Goal: Task Accomplishment & Management: Complete application form

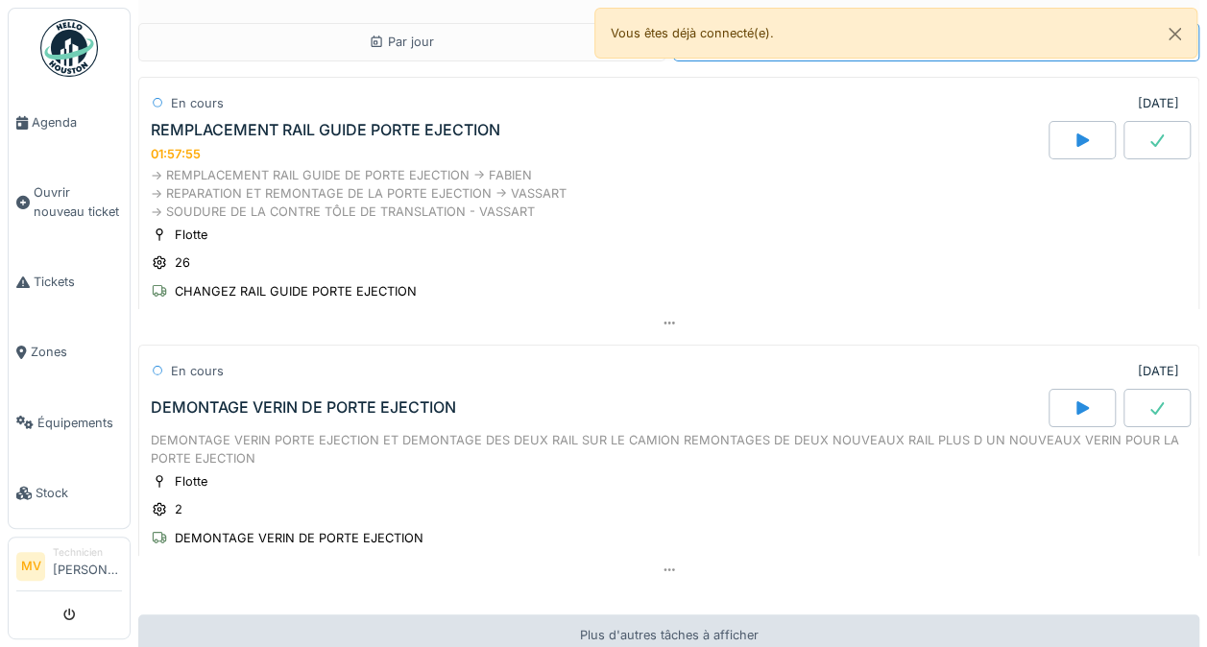
click at [63, 217] on link "Ouvrir nouveau ticket" at bounding box center [69, 201] width 121 height 89
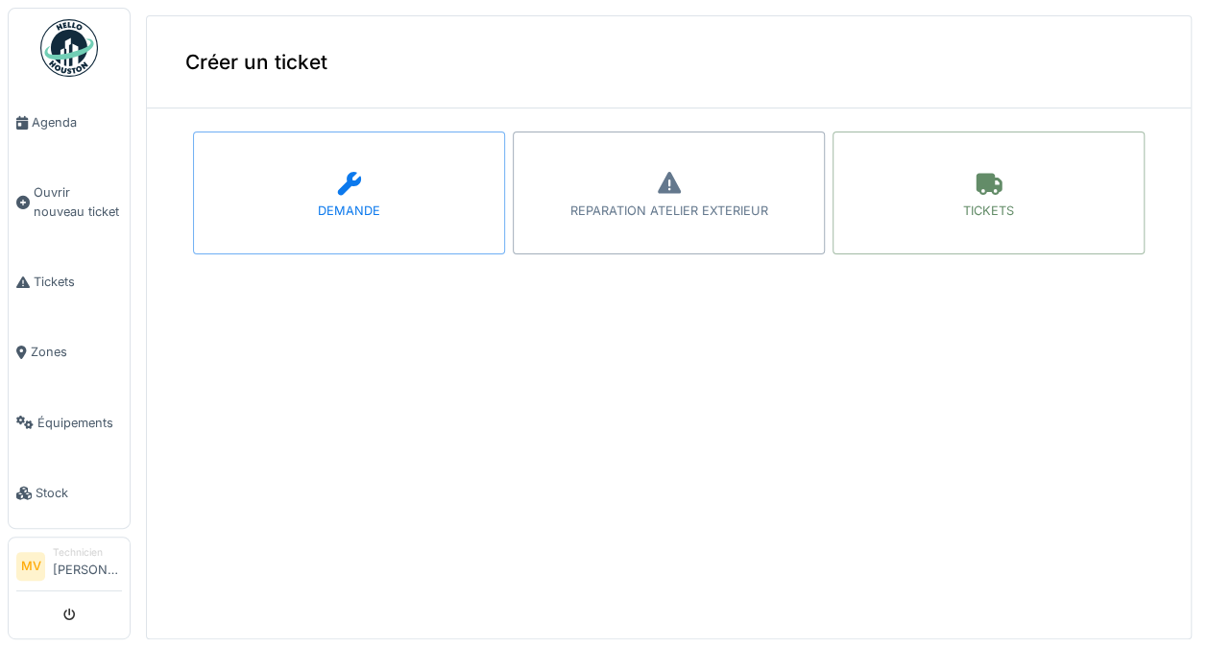
click at [47, 257] on link "Tickets" at bounding box center [69, 282] width 121 height 70
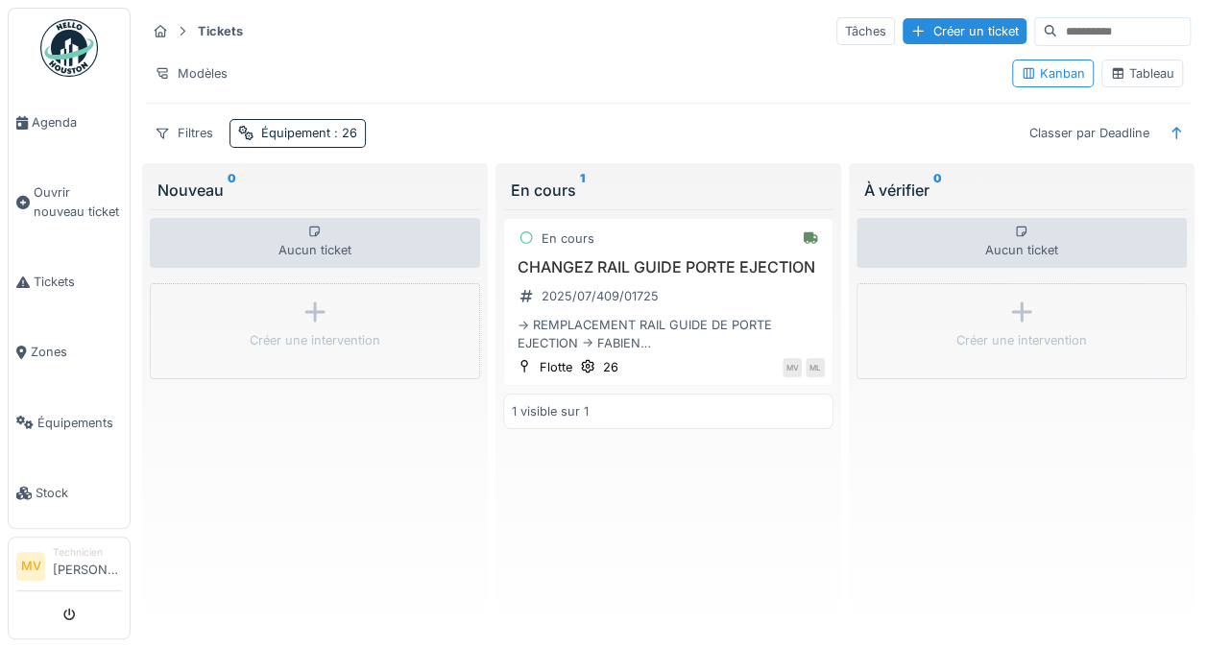
click at [42, 346] on span "Zones" at bounding box center [76, 352] width 91 height 18
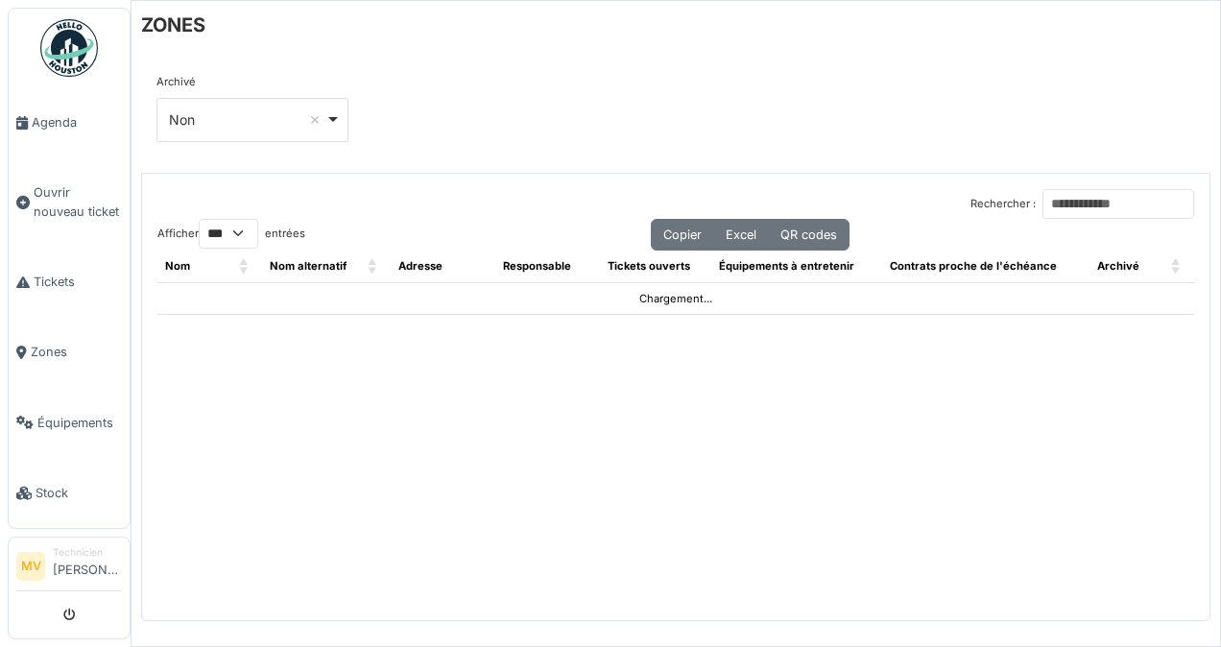
select select "***"
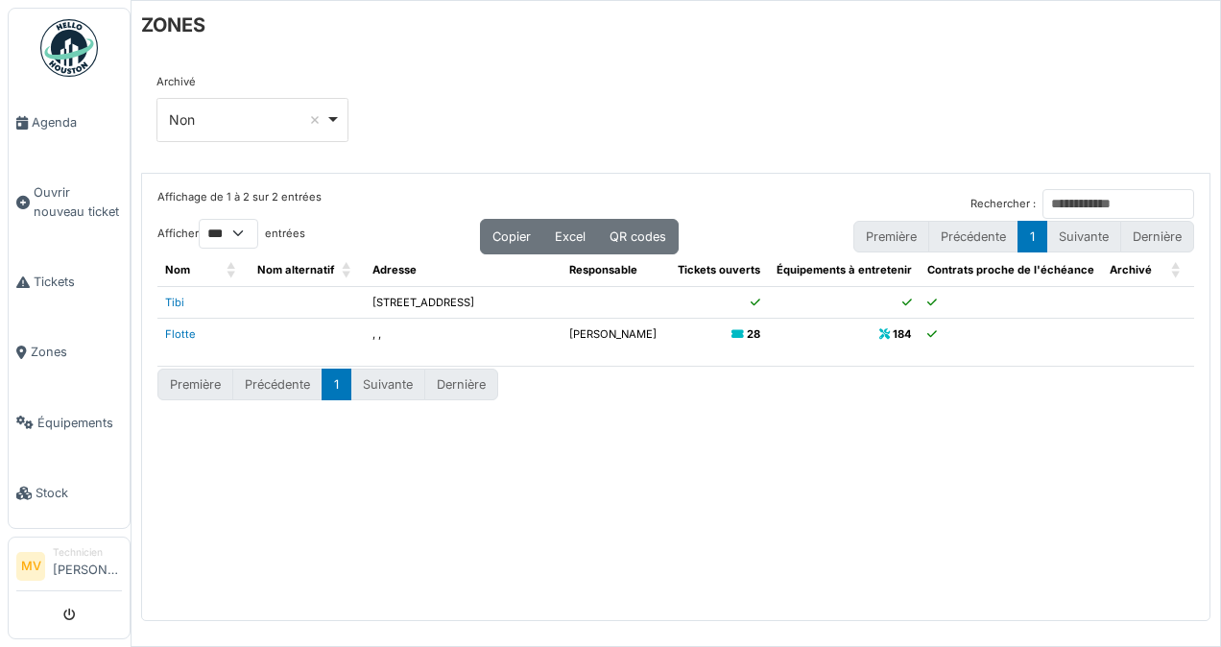
click at [36, 279] on span "Tickets" at bounding box center [78, 282] width 88 height 18
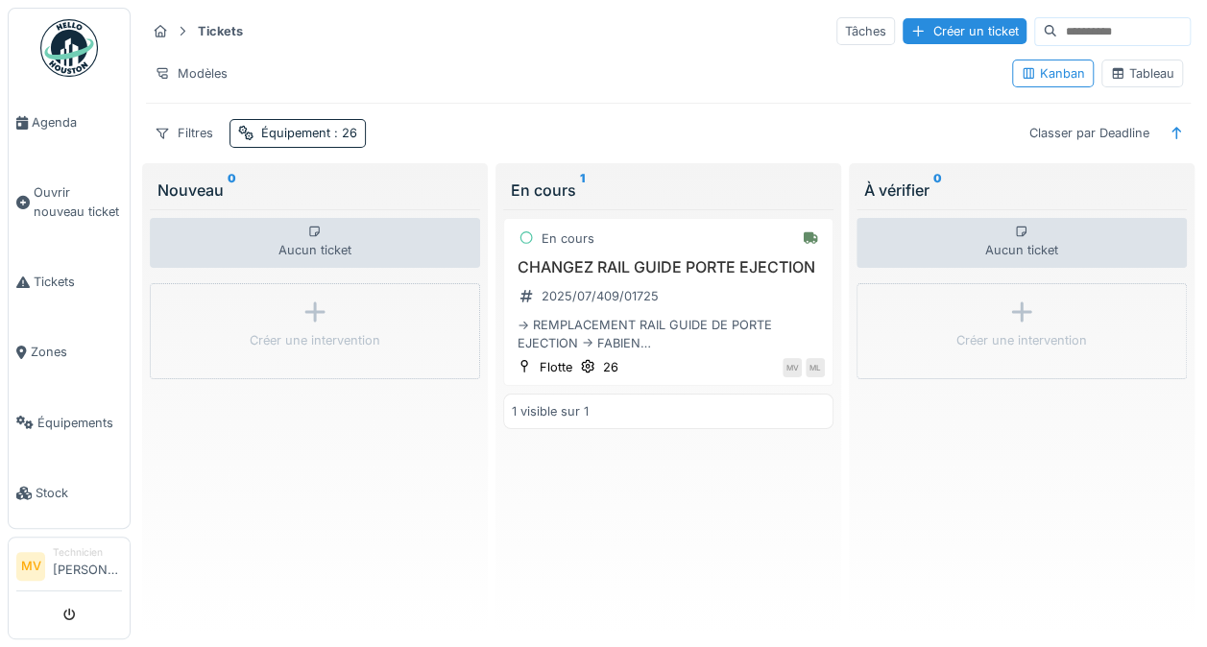
click at [1085, 26] on input at bounding box center [1123, 31] width 133 height 27
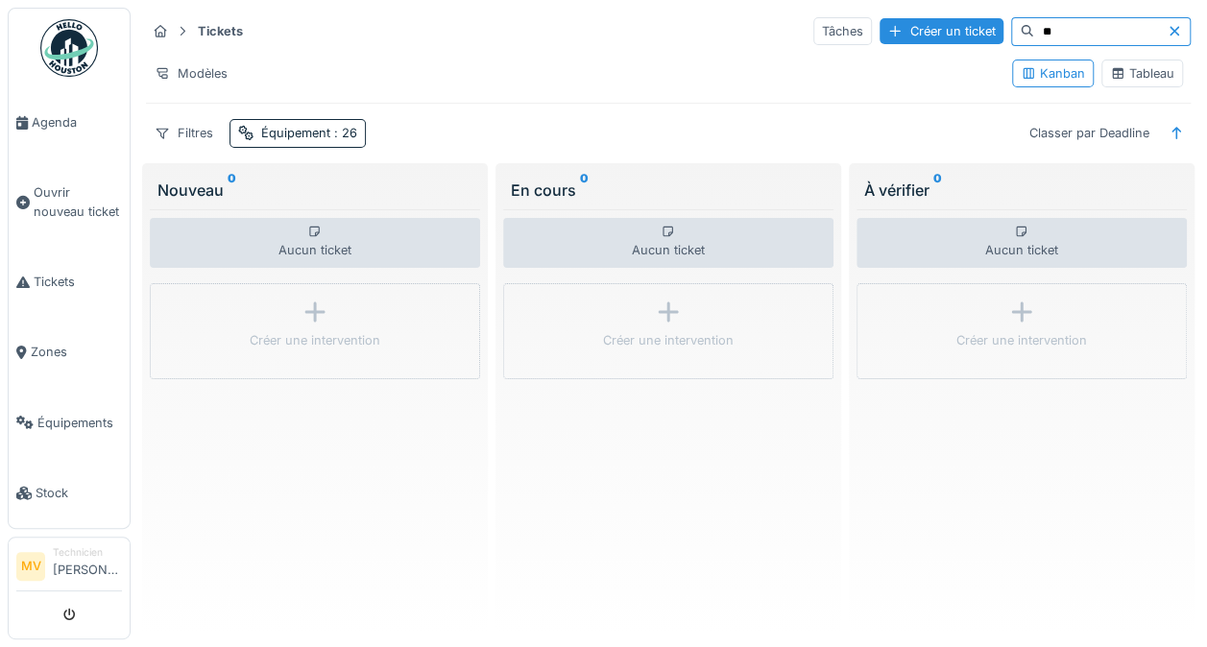
type input "**"
click at [1174, 23] on div at bounding box center [1178, 31] width 23 height 18
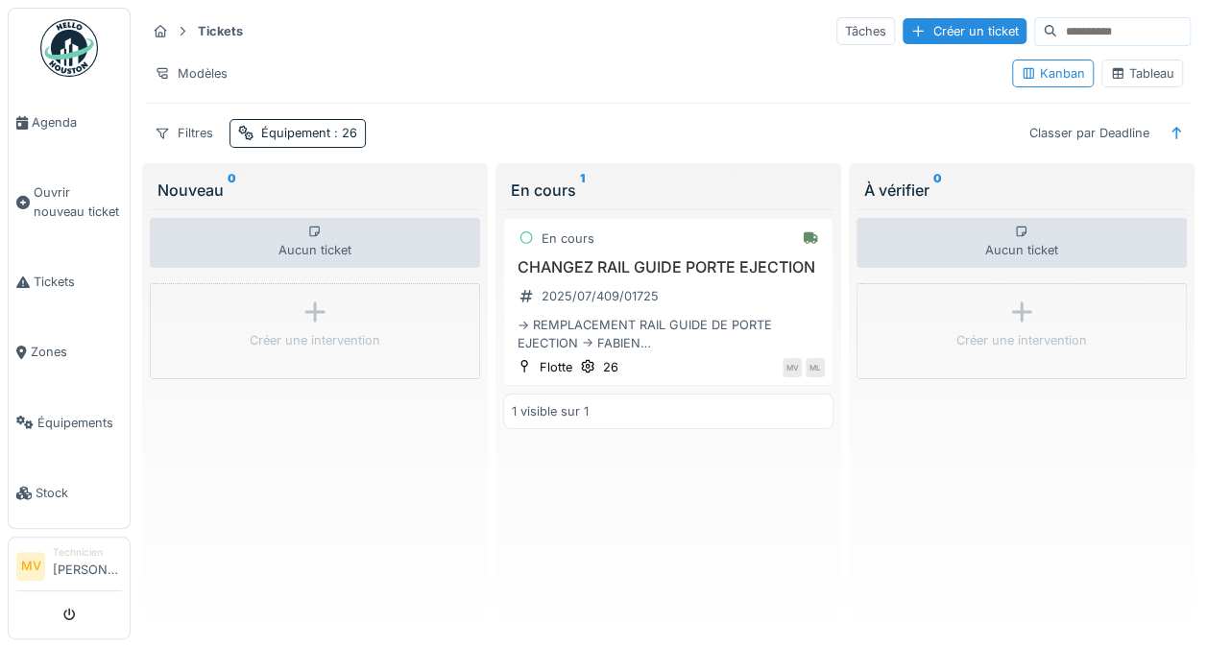
click at [247, 133] on icon at bounding box center [245, 133] width 15 height 12
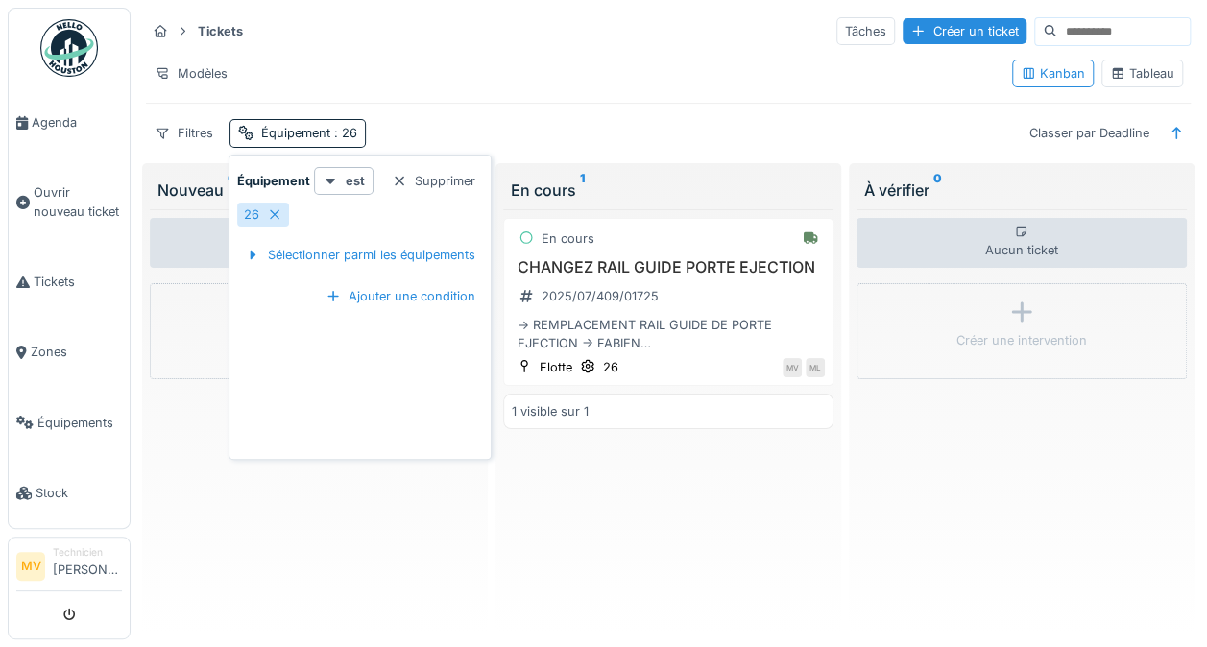
click at [175, 133] on div "Filtres" at bounding box center [184, 133] width 76 height 28
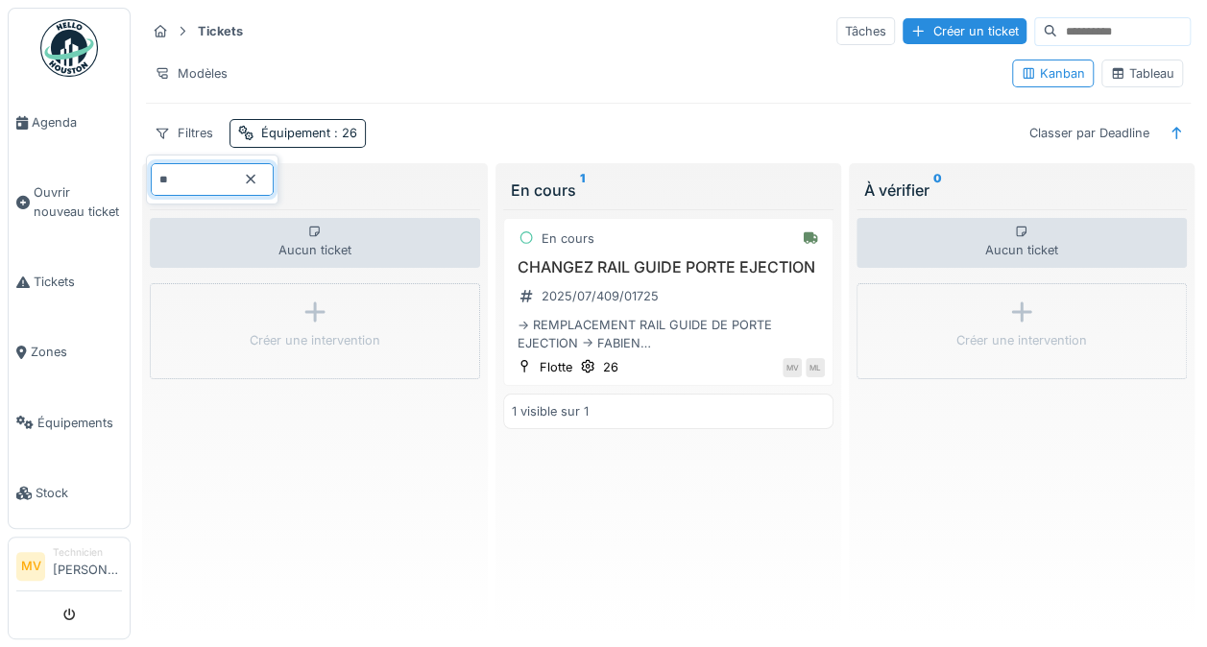
type input "**"
click at [258, 182] on icon at bounding box center [250, 179] width 15 height 12
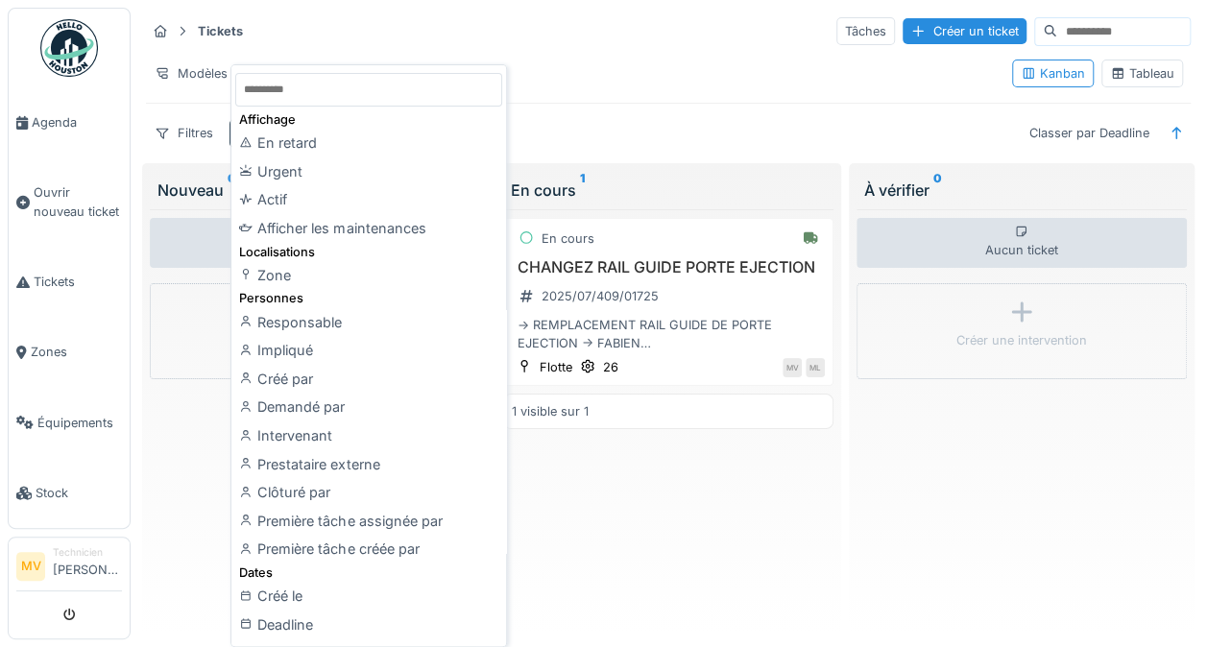
click at [277, 439] on div "Intervenant" at bounding box center [368, 436] width 267 height 29
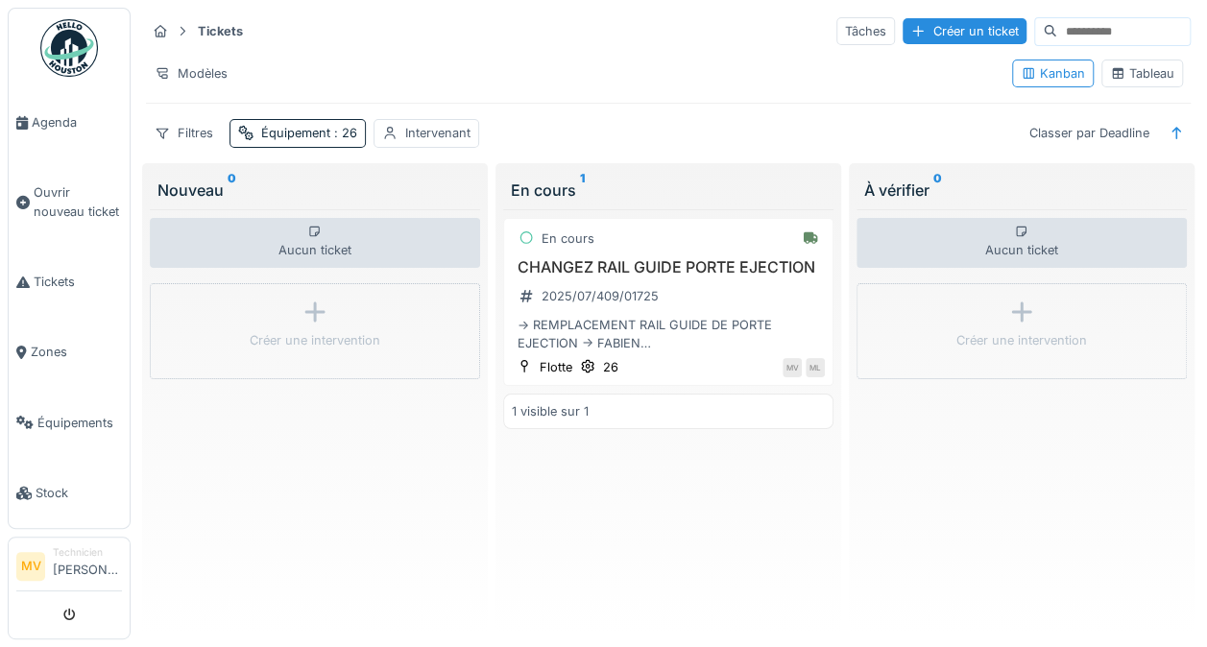
click at [257, 133] on div "Équipement : 26" at bounding box center [297, 133] width 136 height 28
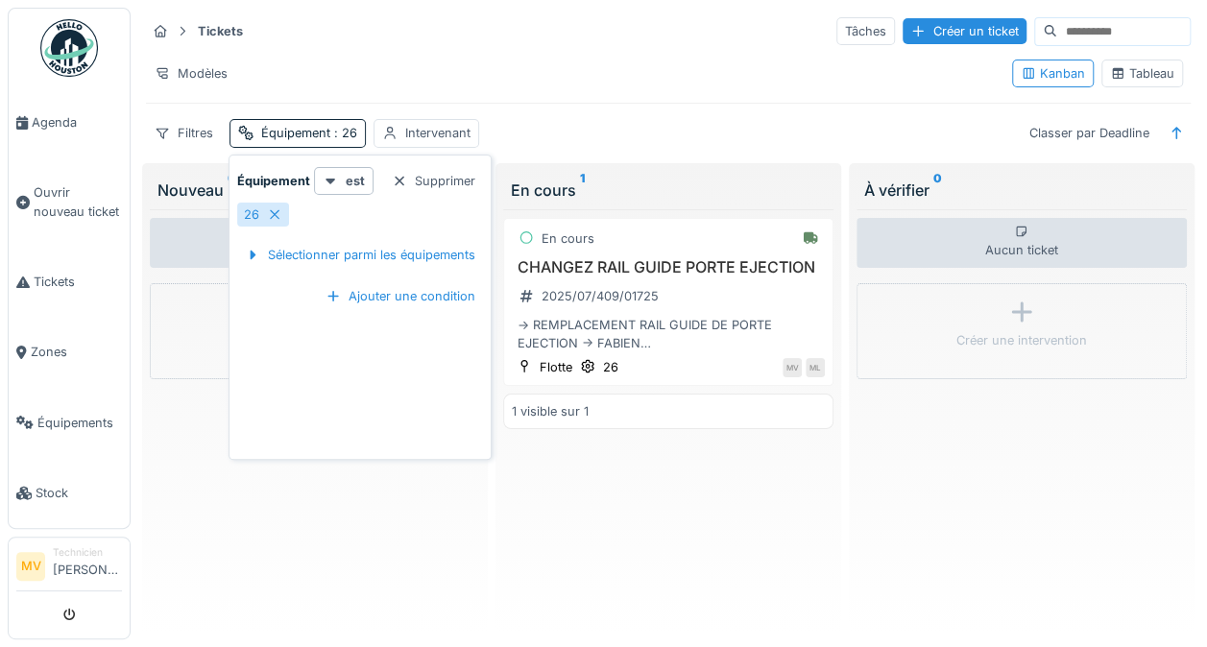
click at [30, 287] on link "Tickets" at bounding box center [69, 282] width 121 height 70
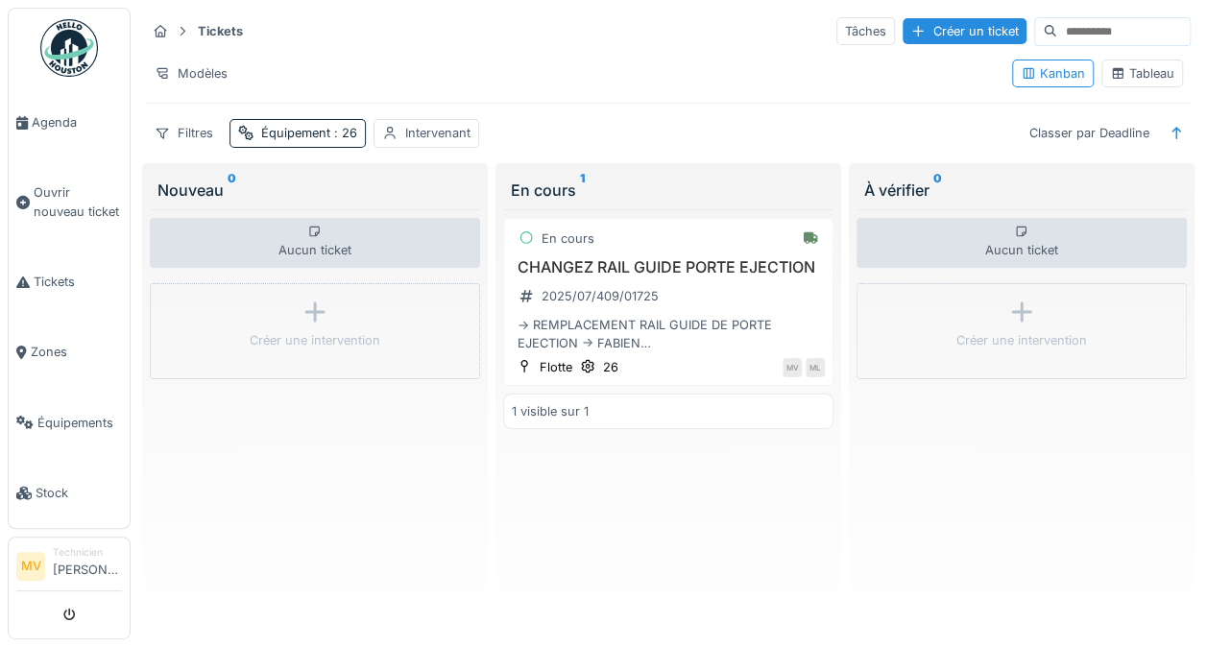
click at [15, 70] on ul "Agenda Ouvrir nouveau ticket Tickets Zones Équipements Stock" at bounding box center [69, 268] width 123 height 521
click at [559, 196] on div "En cours 1" at bounding box center [668, 190] width 315 height 23
click at [551, 493] on div "En cours CHANGEZ RAIL GUIDE PORTE EJECTION 2025/07/409/01725 -> REMPLACEMENT RA…" at bounding box center [668, 418] width 330 height 418
click at [1145, 73] on div "Tableau" at bounding box center [1142, 73] width 64 height 18
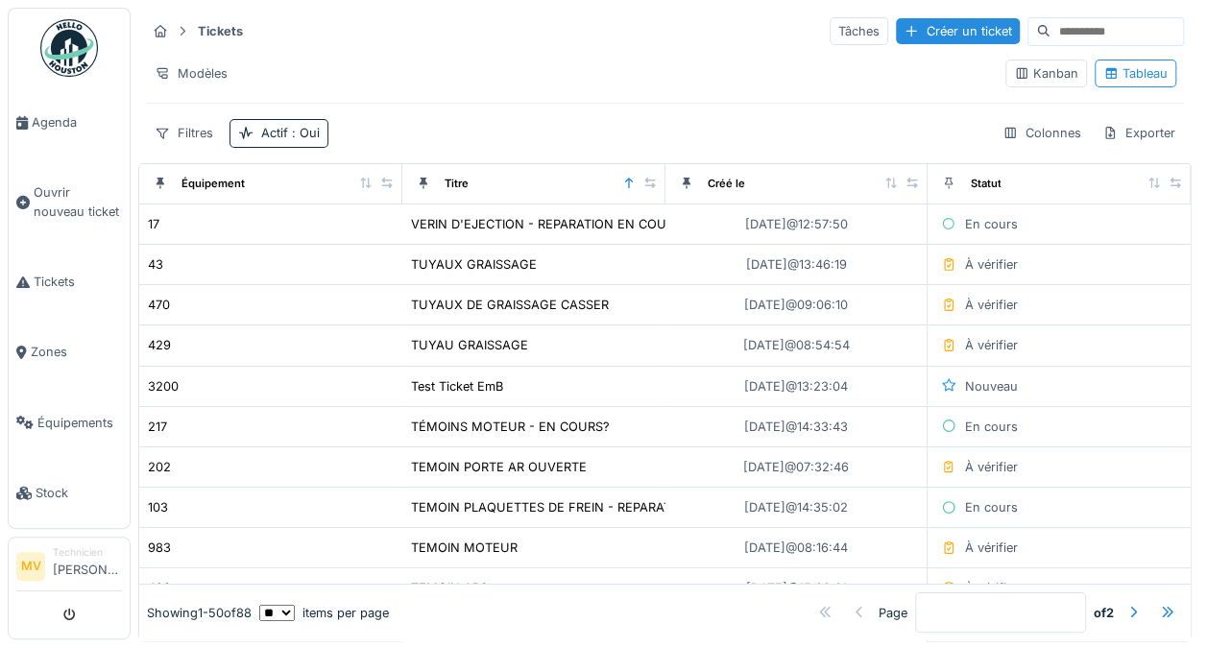
click at [953, 593] on input "*" at bounding box center [1000, 613] width 171 height 40
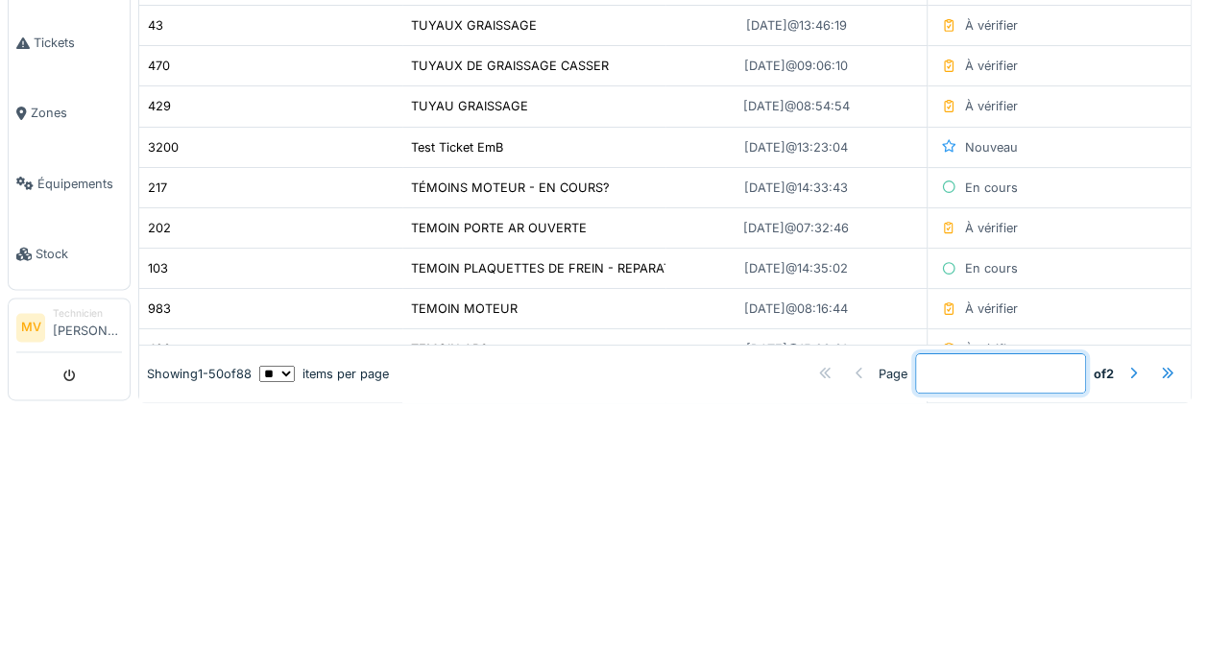
scroll to position [17, 0]
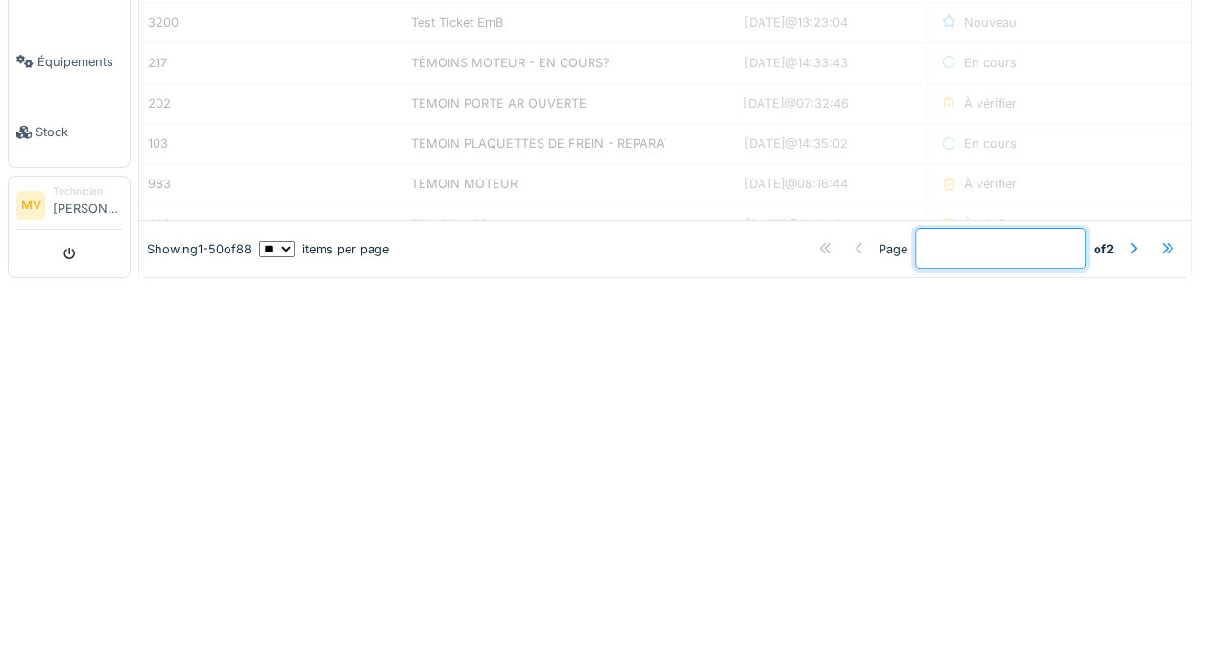
type input "*"
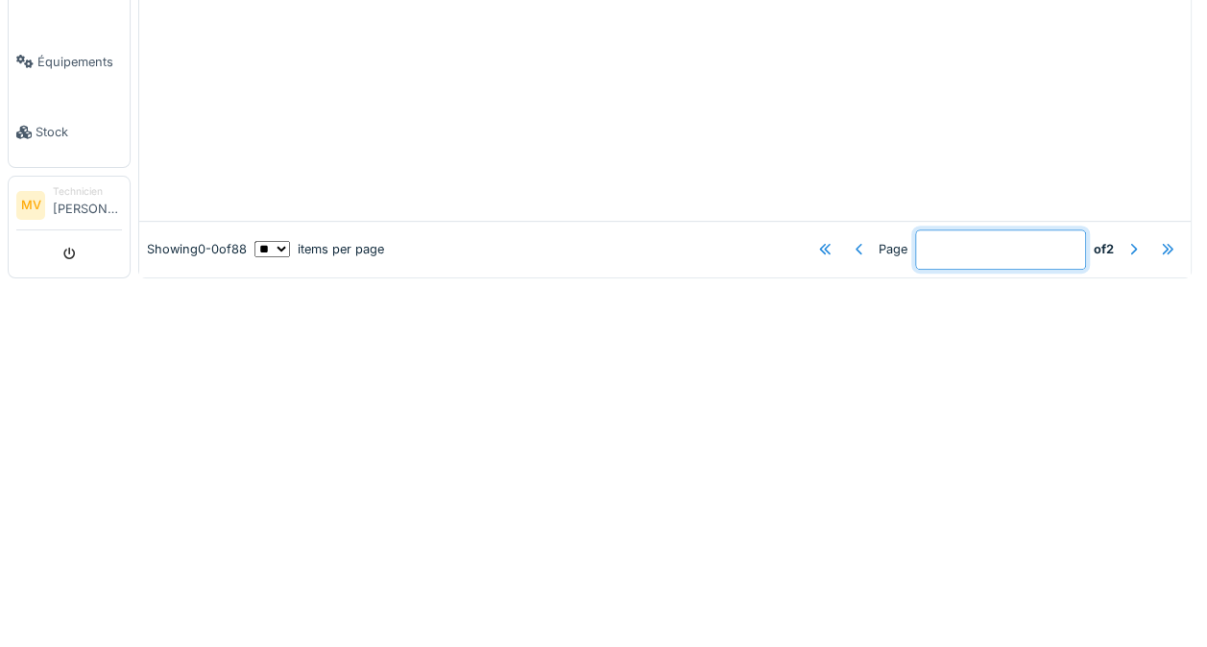
type input "**"
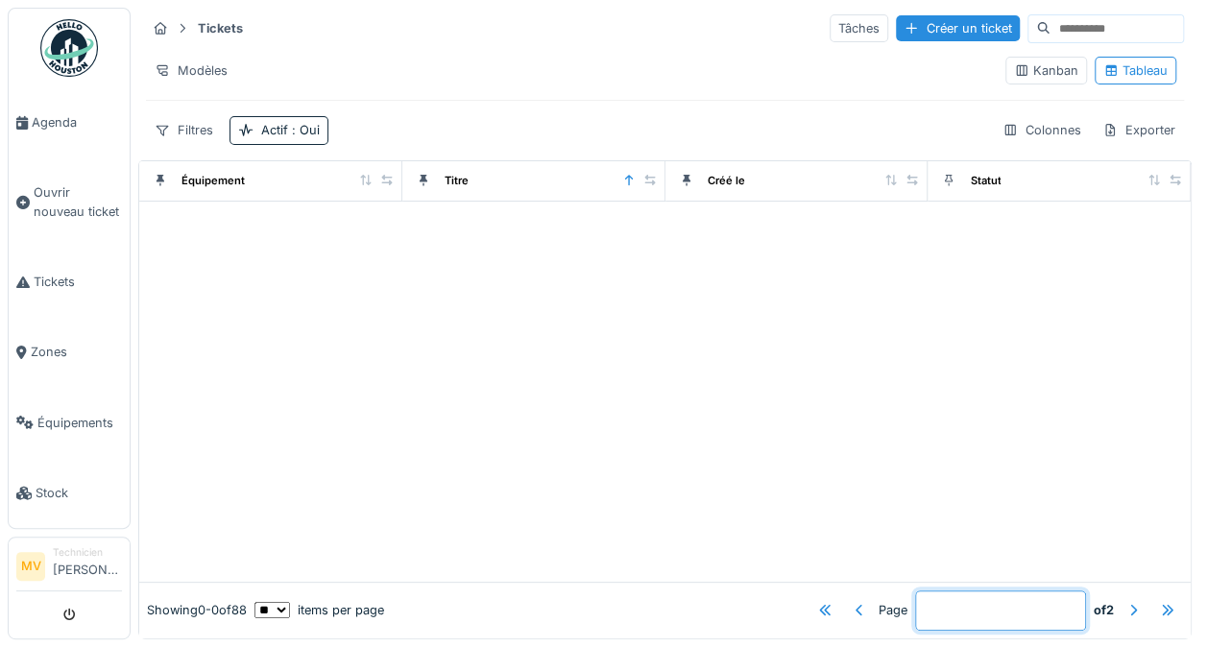
scroll to position [0, 0]
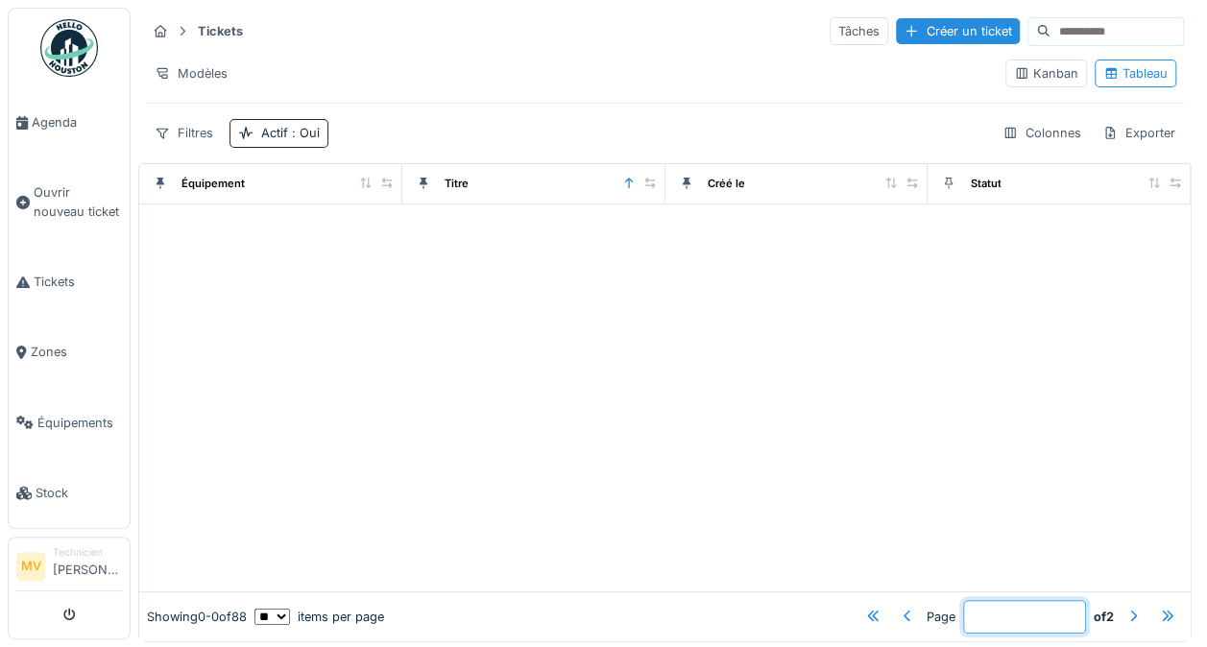
click at [1130, 134] on div "Exporter" at bounding box center [1139, 133] width 90 height 28
click at [939, 383] on div at bounding box center [664, 398] width 1051 height 387
click at [71, 198] on span "Ouvrir nouveau ticket" at bounding box center [78, 201] width 88 height 36
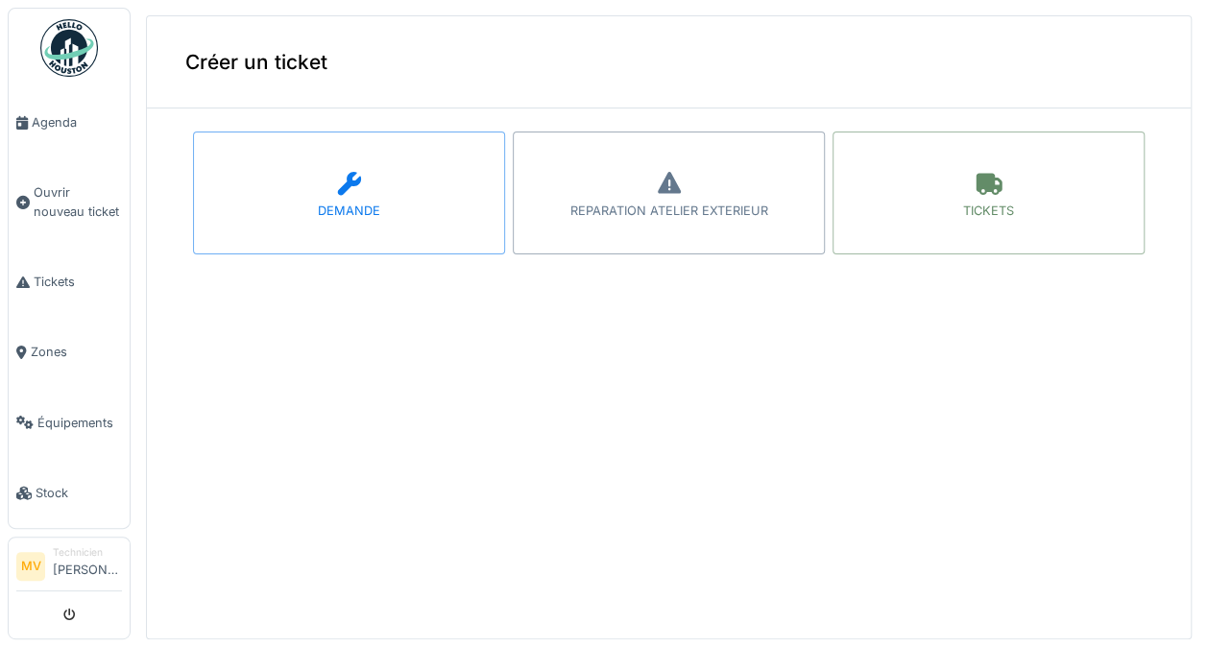
click at [954, 282] on div "DEMANDE REPARATION ATELIER EXTERIEUR TICKETS" at bounding box center [669, 212] width 1044 height 177
click at [976, 198] on div "TICKETS" at bounding box center [989, 193] width 312 height 123
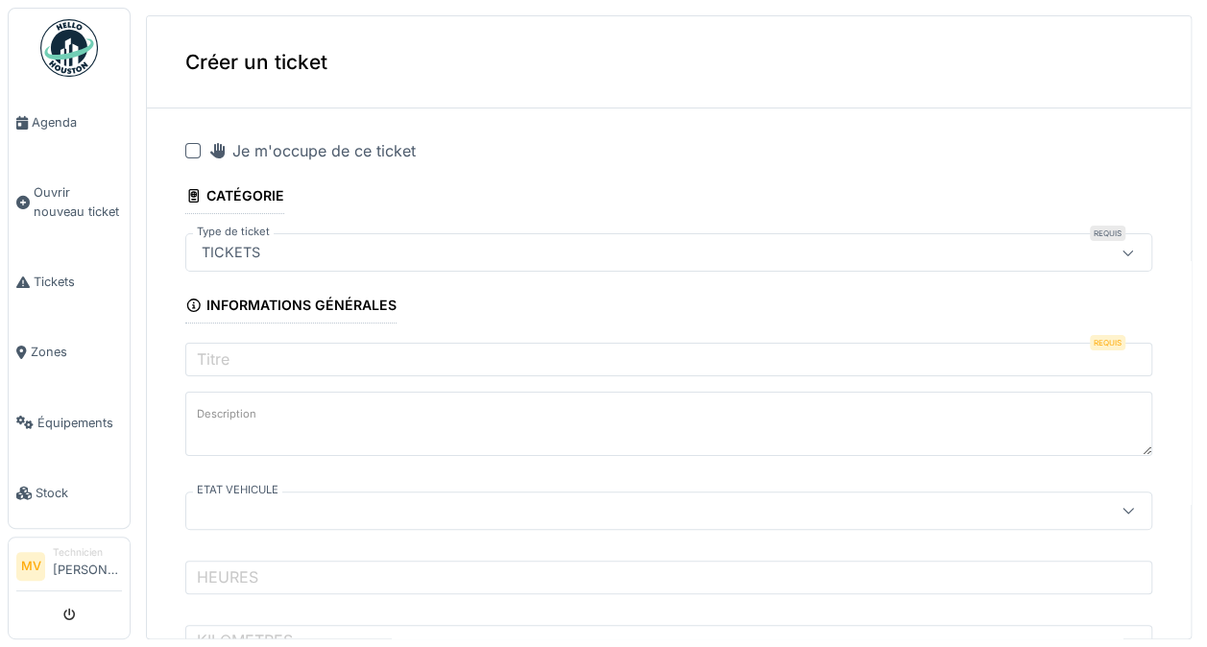
click at [61, 55] on img at bounding box center [69, 48] width 58 height 58
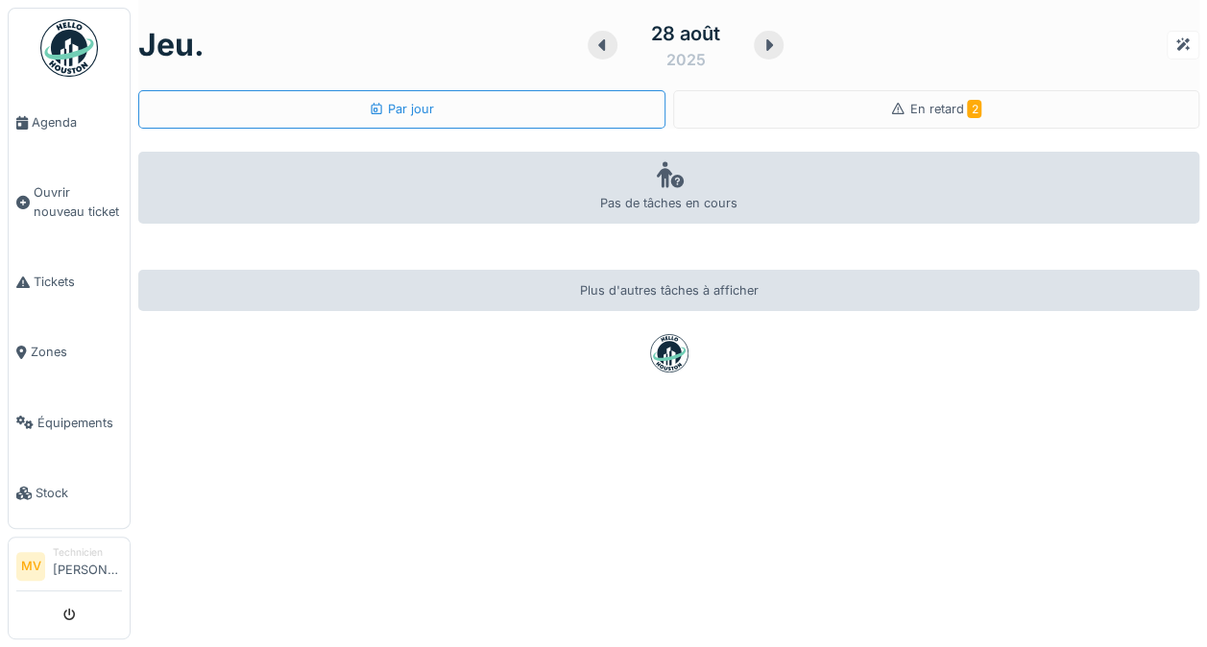
click at [716, 196] on div "Pas de tâches en cours" at bounding box center [668, 188] width 1061 height 72
click at [32, 273] on li "Tickets" at bounding box center [69, 282] width 106 height 18
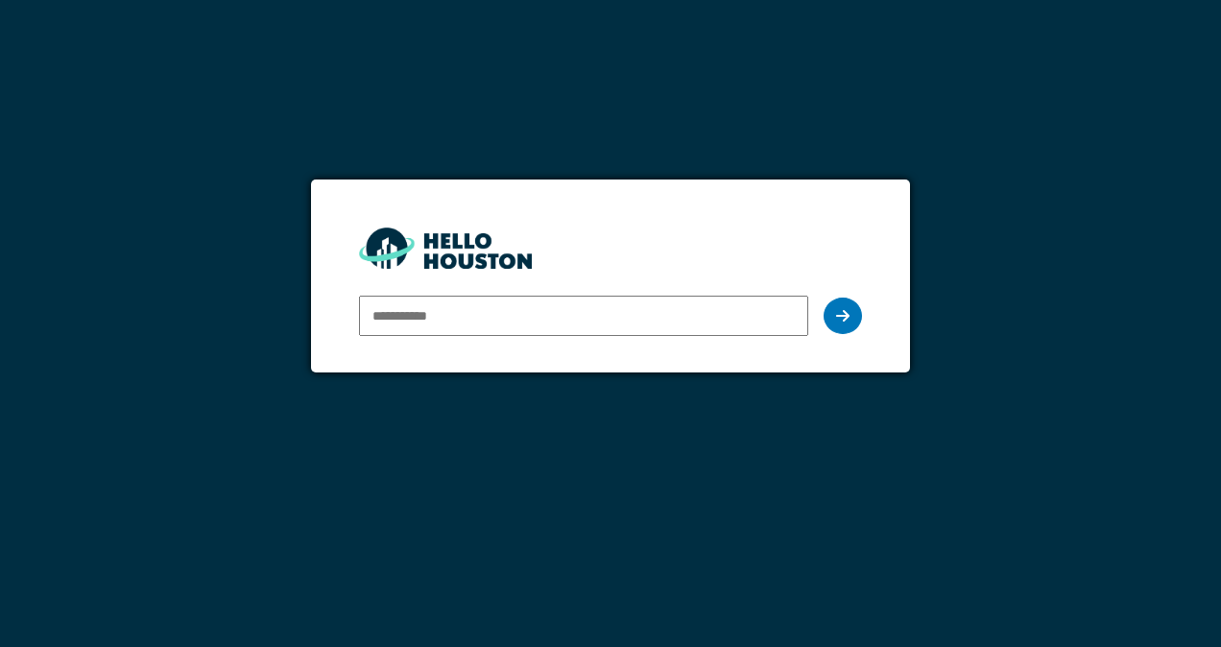
type input "**********"
click at [841, 327] on div at bounding box center [843, 316] width 38 height 36
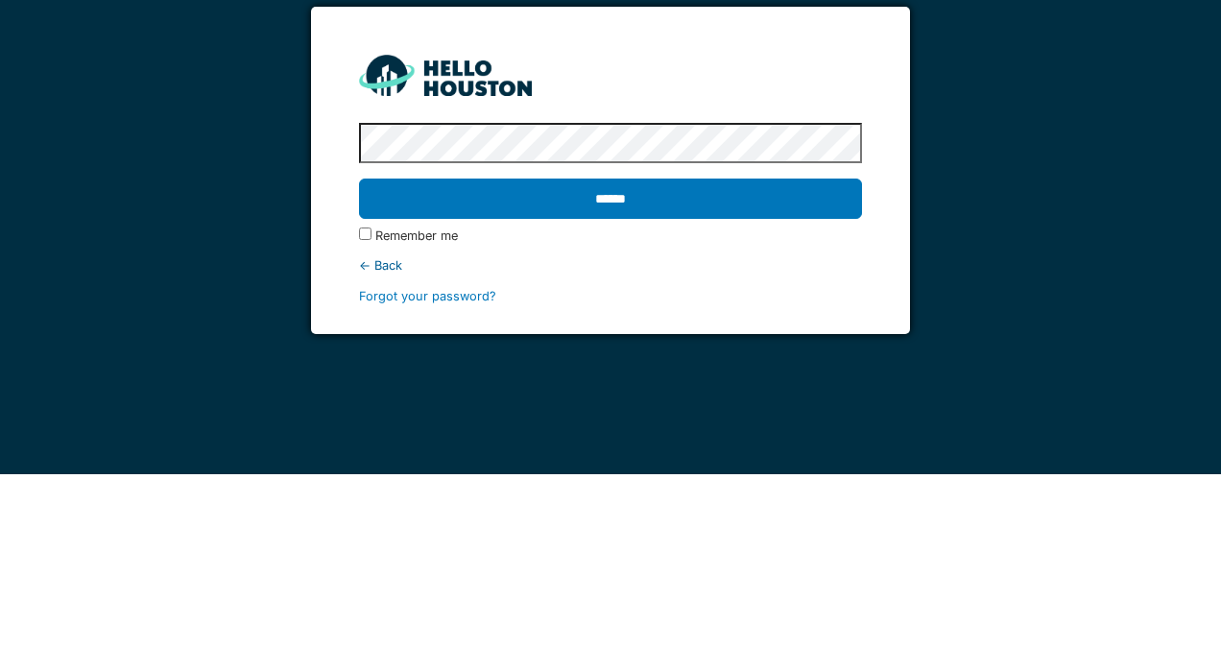
click at [718, 365] on input "******" at bounding box center [610, 371] width 502 height 40
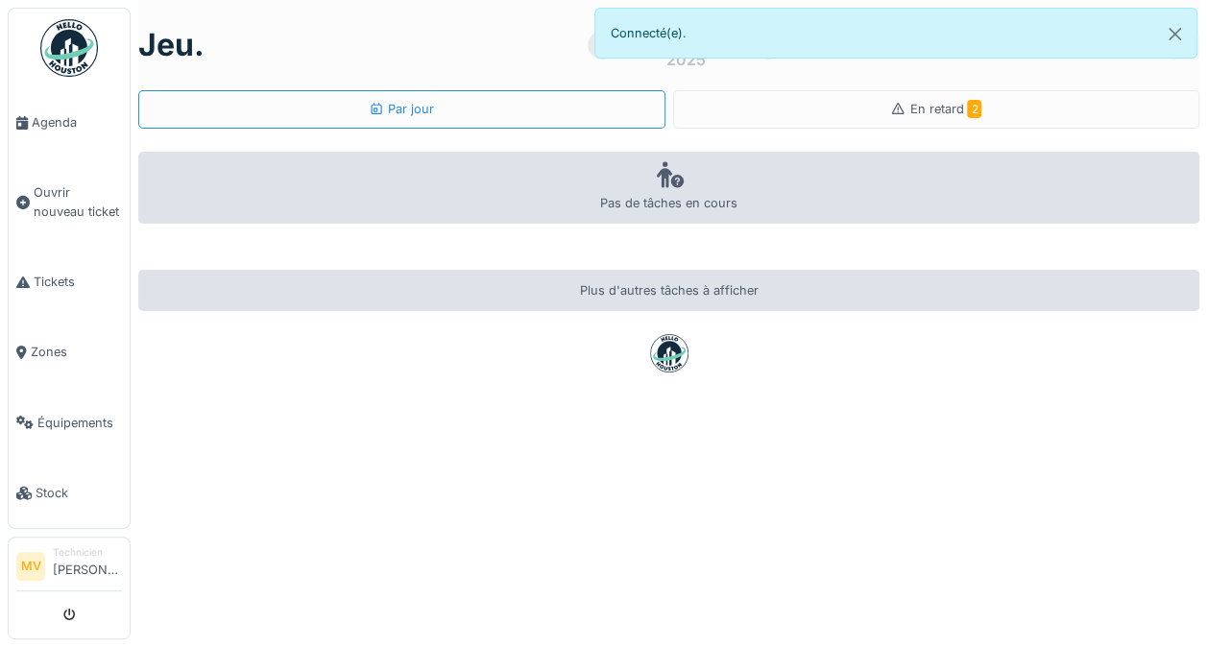
click at [966, 109] on div "En retard 2" at bounding box center [936, 109] width 527 height 38
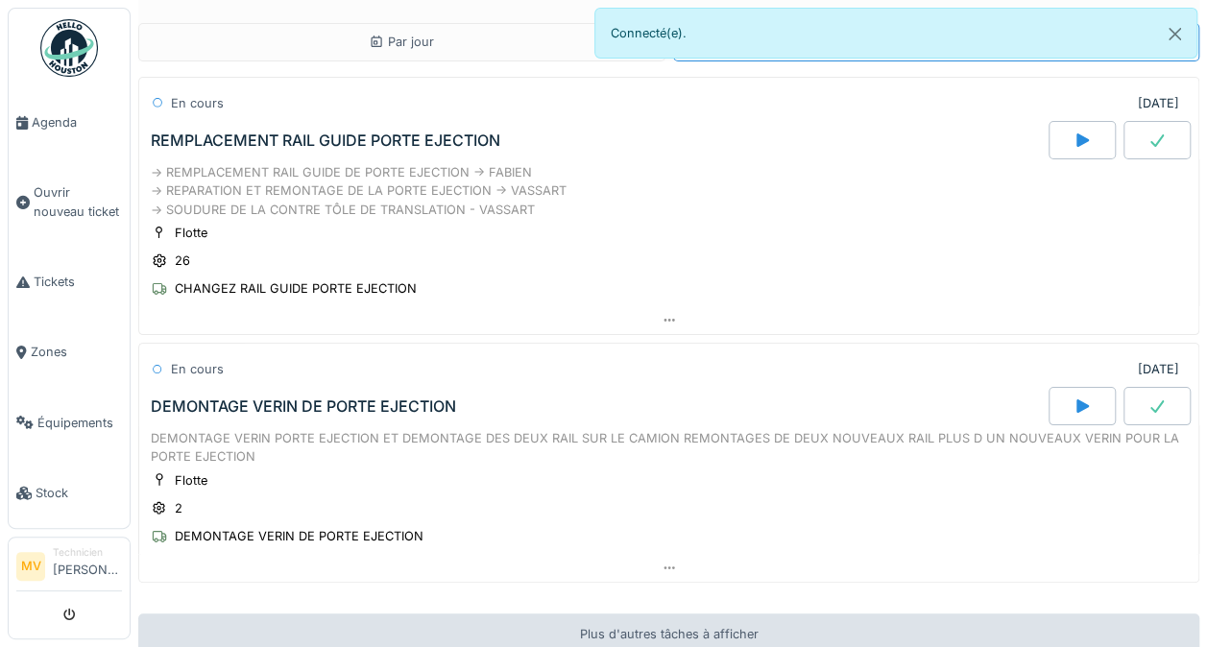
click at [29, 286] on link "Tickets" at bounding box center [69, 282] width 121 height 70
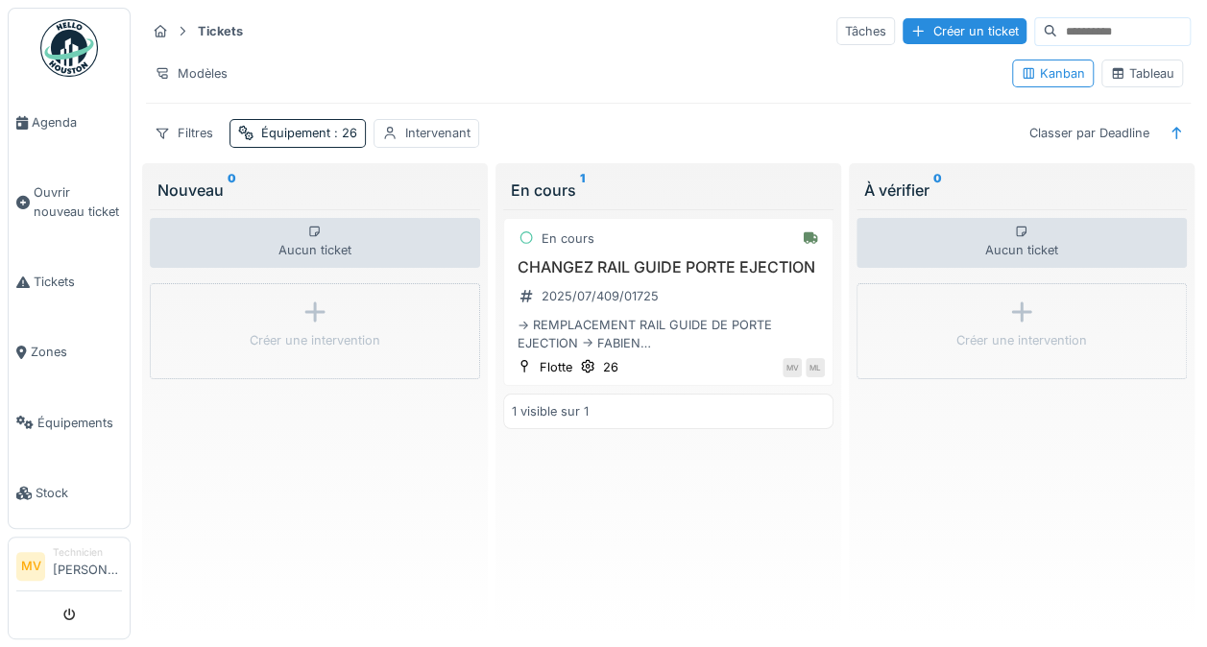
click at [35, 414] on li "Équipements" at bounding box center [69, 423] width 106 height 18
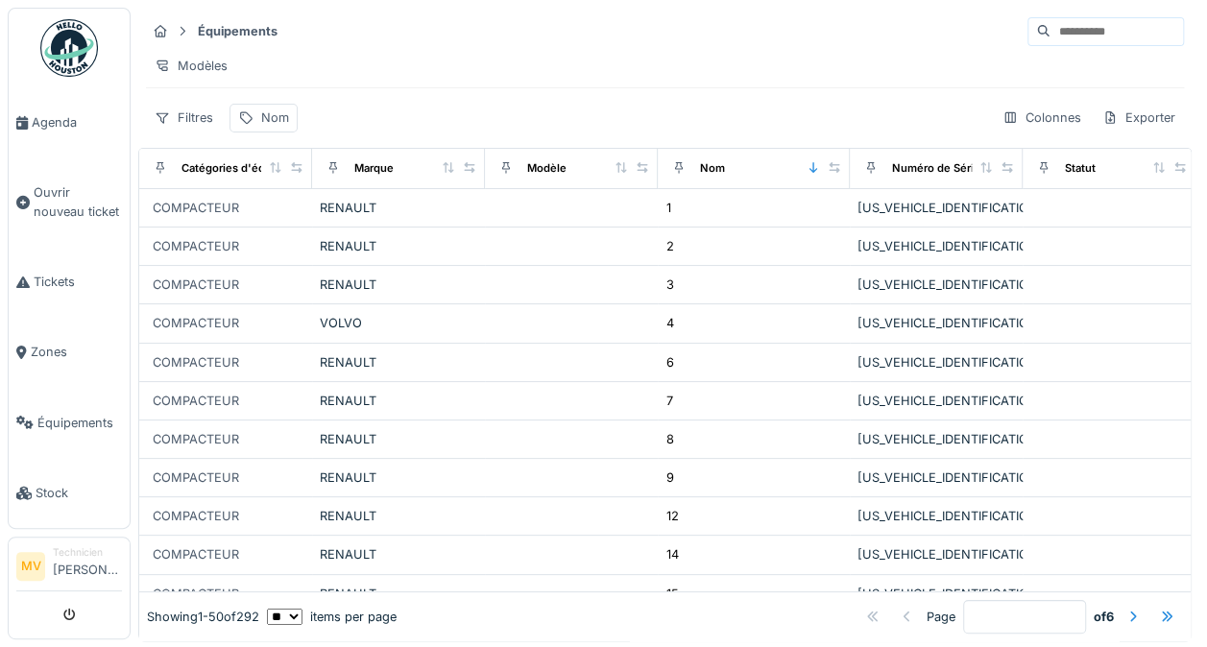
click at [1062, 35] on input at bounding box center [1116, 31] width 133 height 27
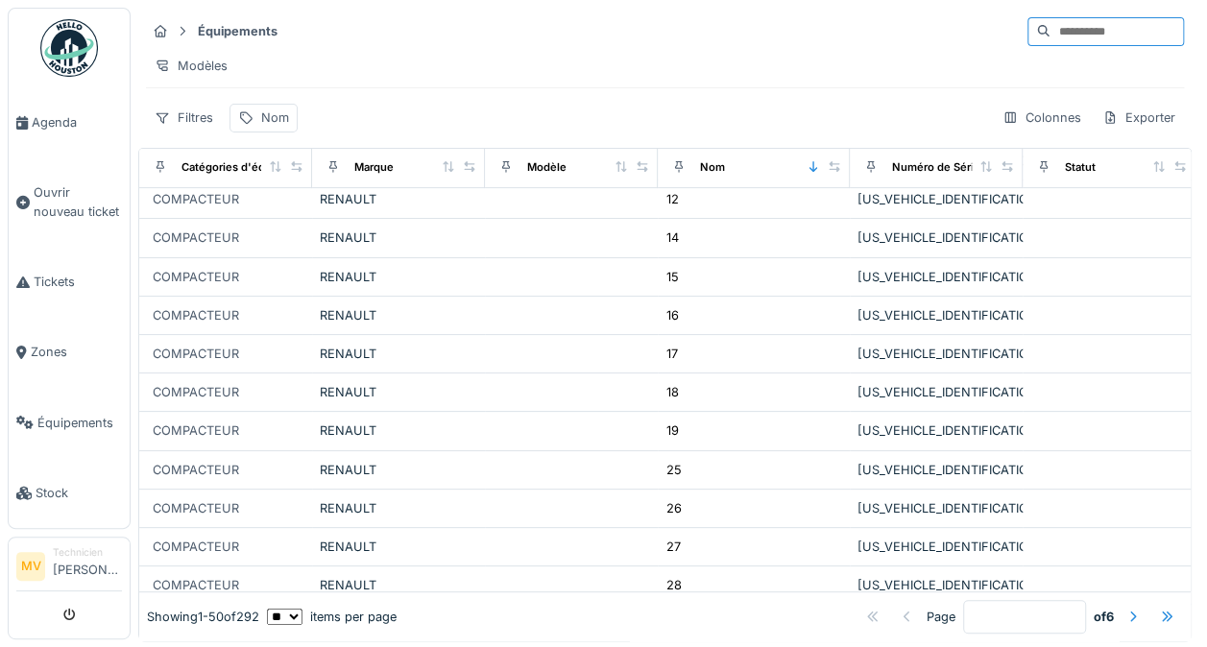
click at [771, 241] on div "14" at bounding box center [753, 238] width 177 height 20
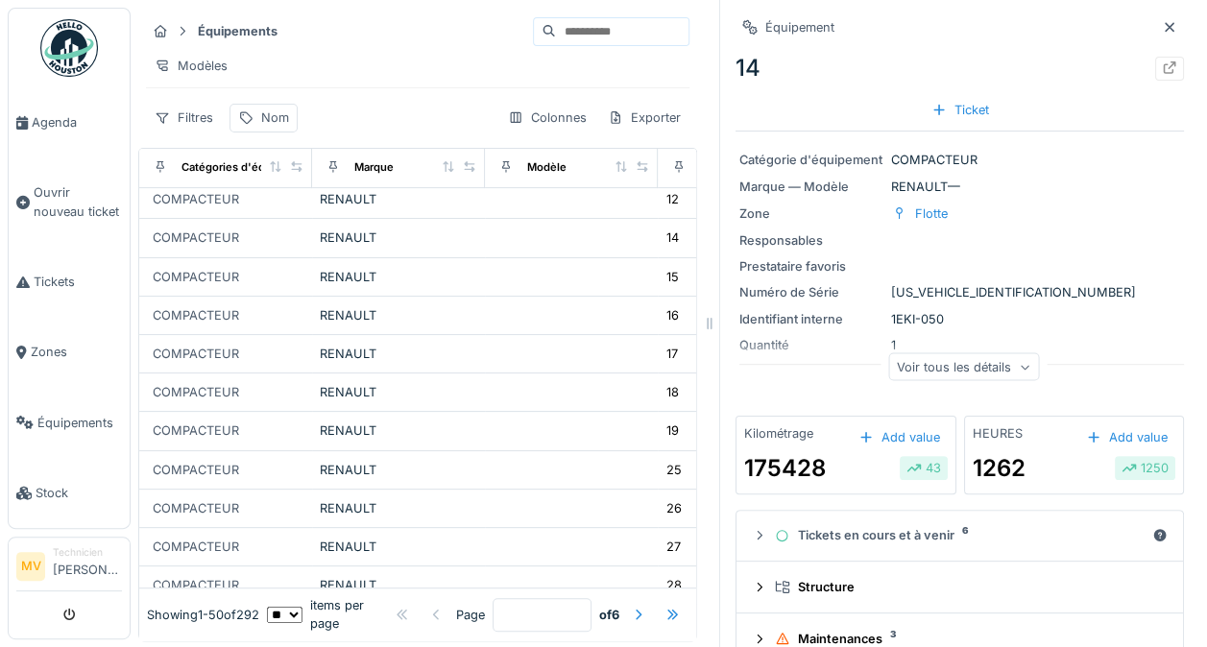
click at [1162, 76] on div at bounding box center [1169, 69] width 15 height 18
click at [1162, 73] on div at bounding box center [1169, 69] width 15 height 18
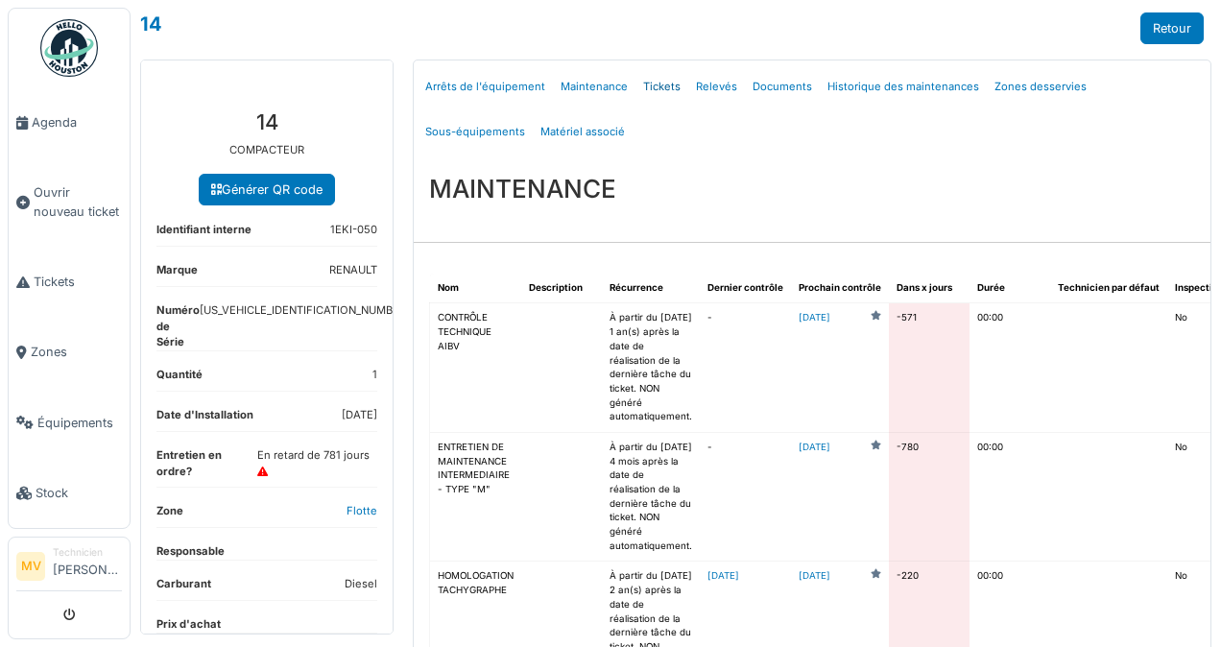
click at [658, 85] on link "Tickets" at bounding box center [662, 86] width 53 height 45
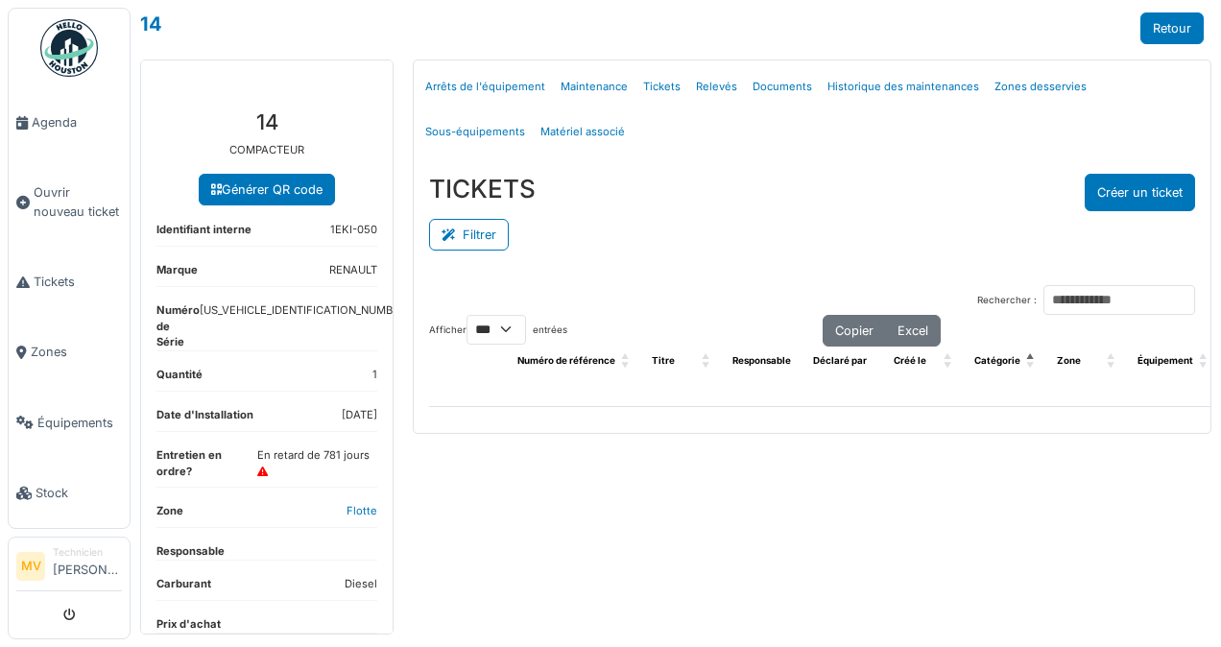
select select "***"
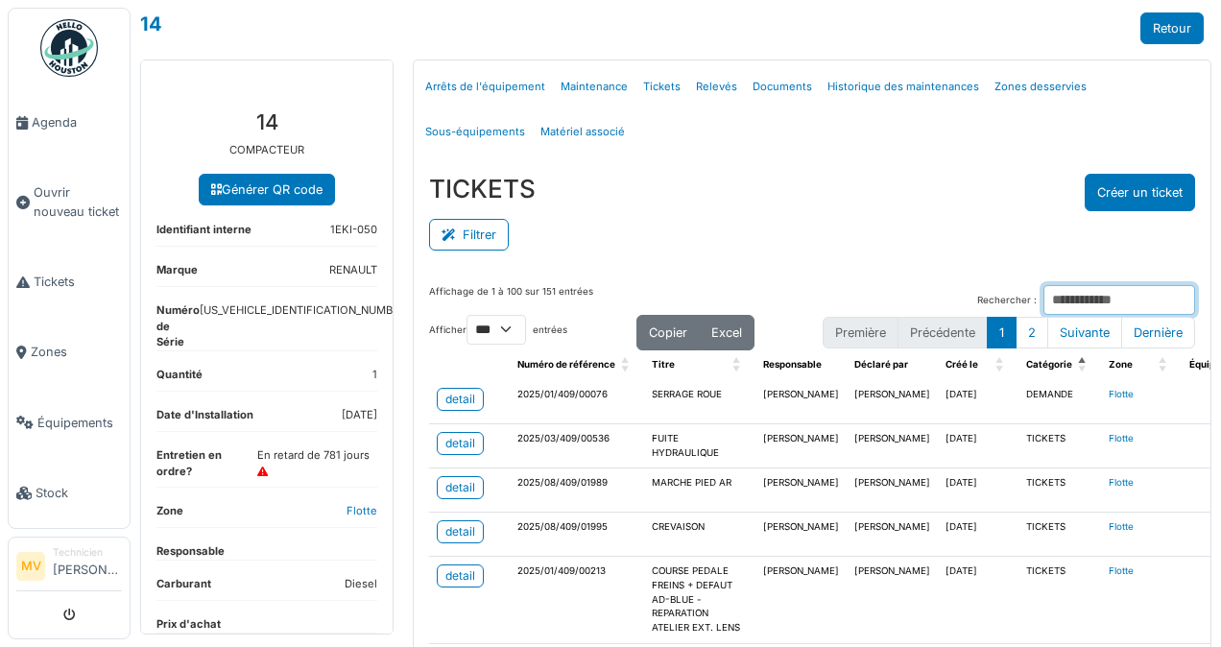
click at [1099, 301] on input "Rechercher :" at bounding box center [1120, 300] width 152 height 30
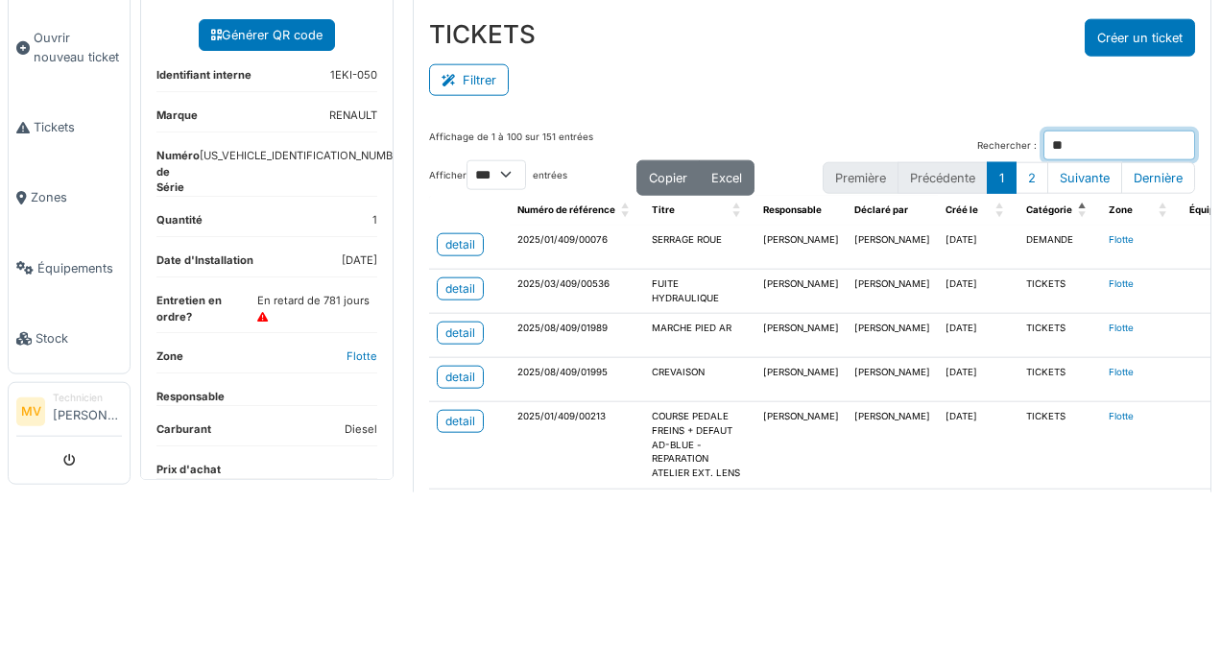
type input "*"
type input "*****"
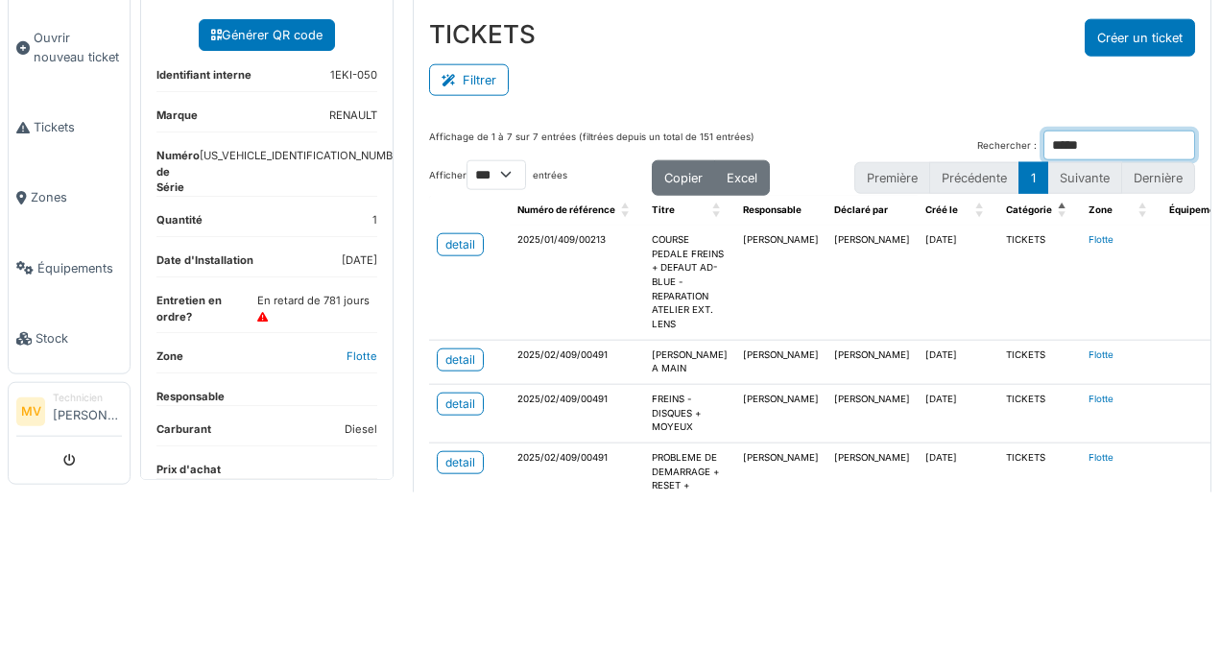
click at [1177, 290] on input "*****" at bounding box center [1120, 300] width 152 height 30
click at [1167, 298] on input "*****" at bounding box center [1120, 300] width 152 height 30
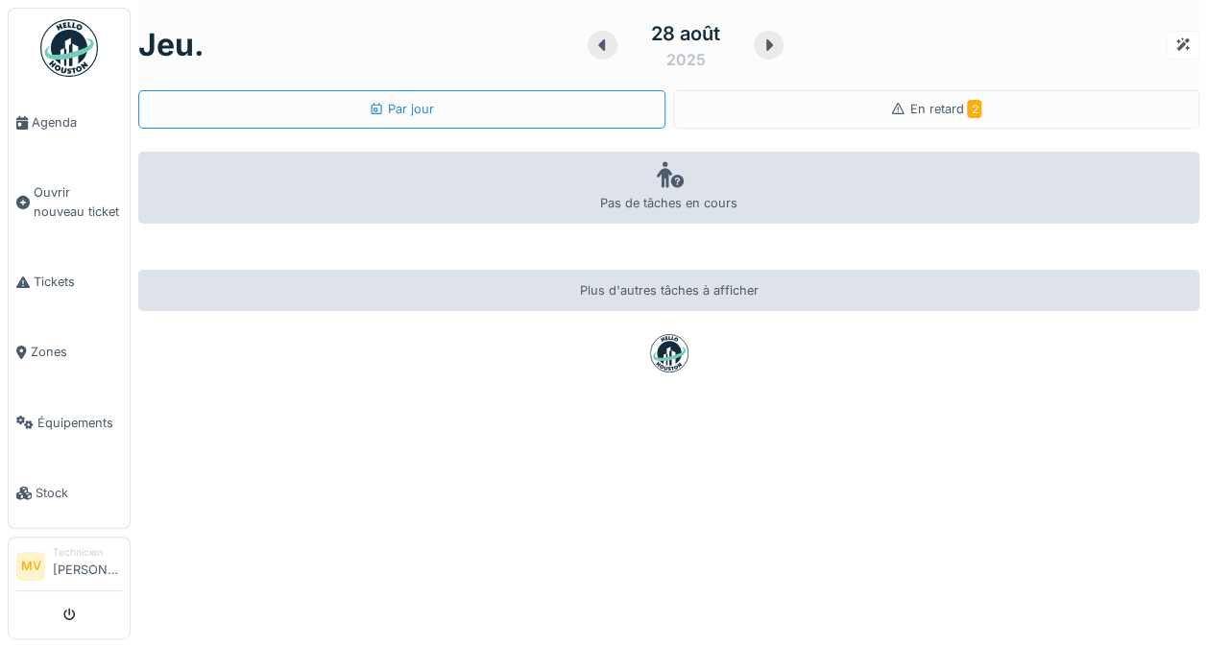
click at [44, 458] on link "Stock" at bounding box center [69, 493] width 121 height 70
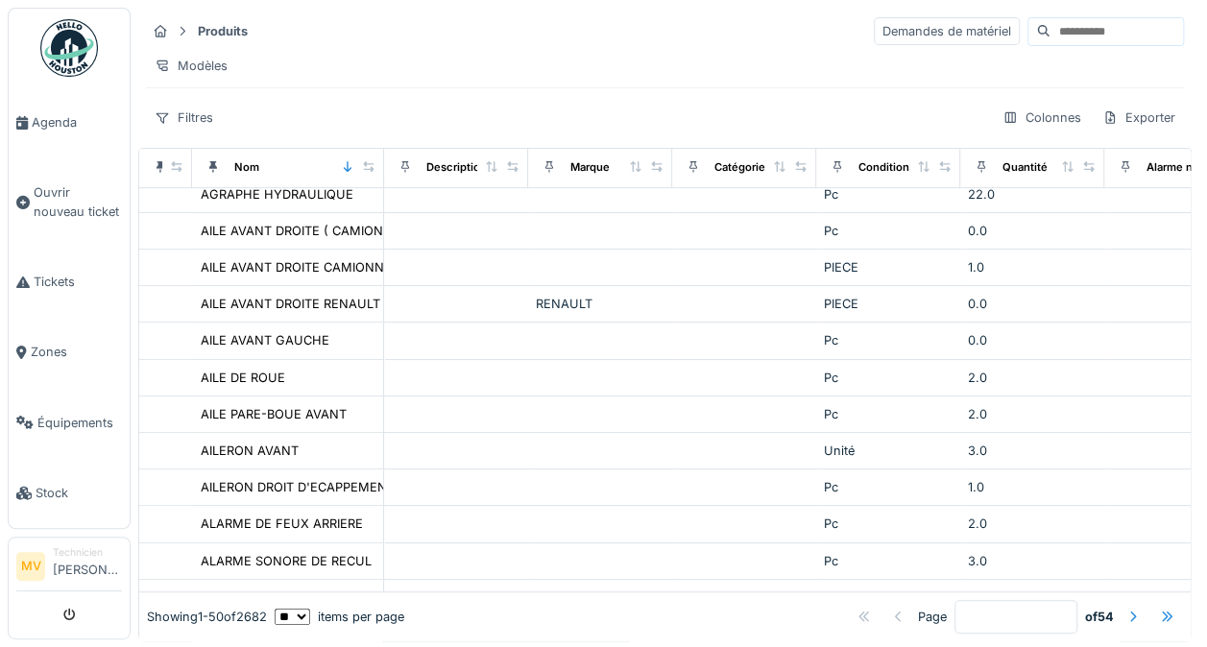
scroll to position [392, 0]
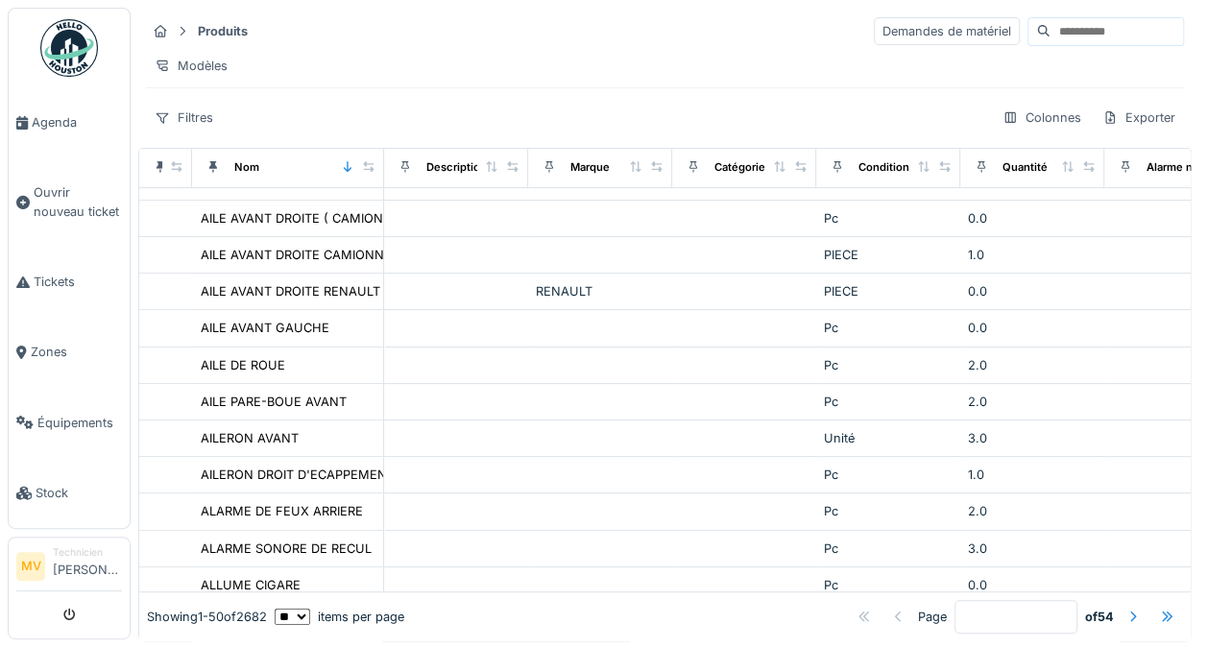
click at [35, 414] on li "Équipements" at bounding box center [69, 423] width 106 height 18
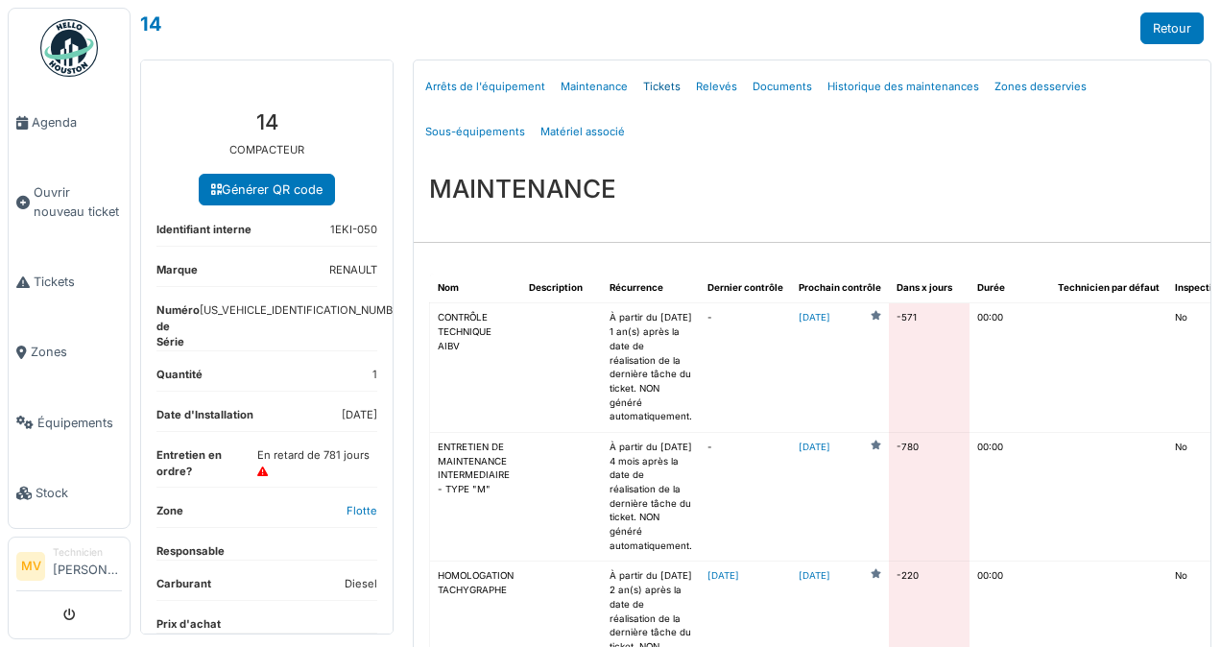
click at [656, 96] on link "Tickets" at bounding box center [662, 86] width 53 height 45
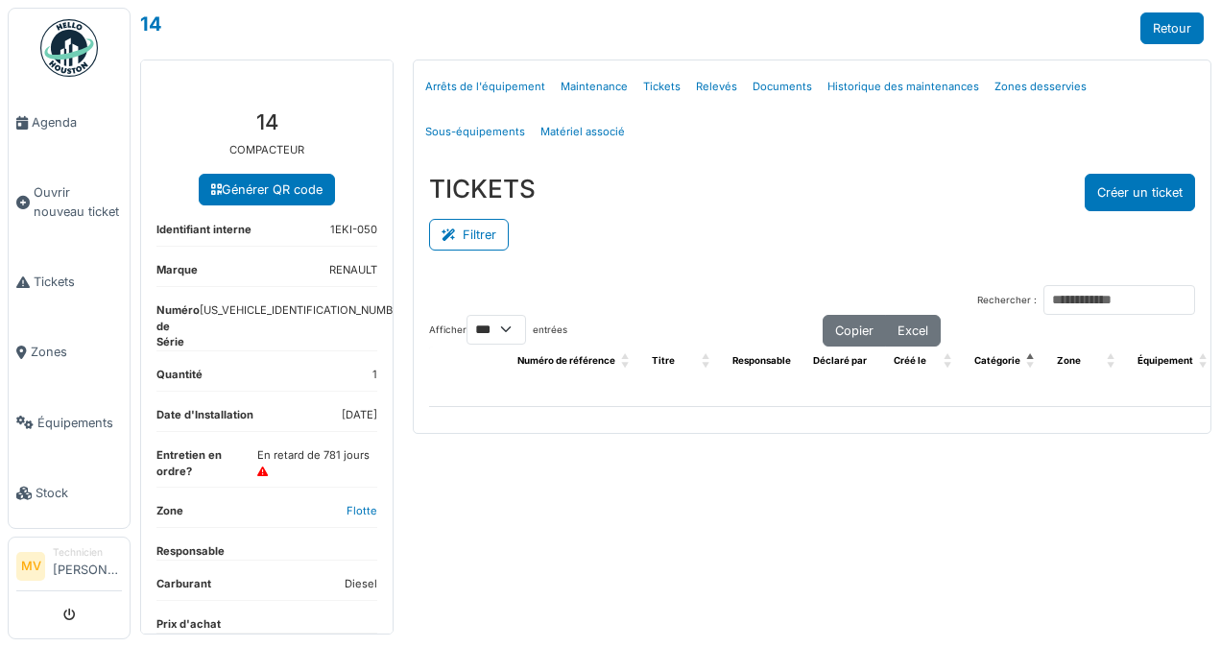
select select "***"
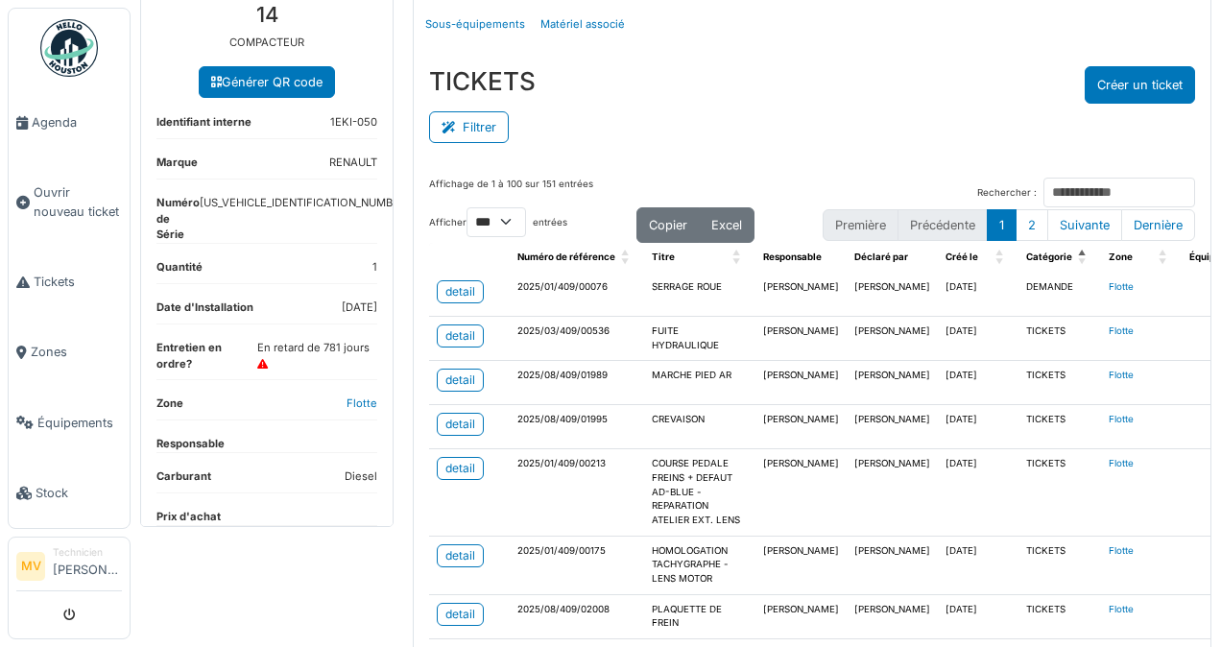
scroll to position [85, 0]
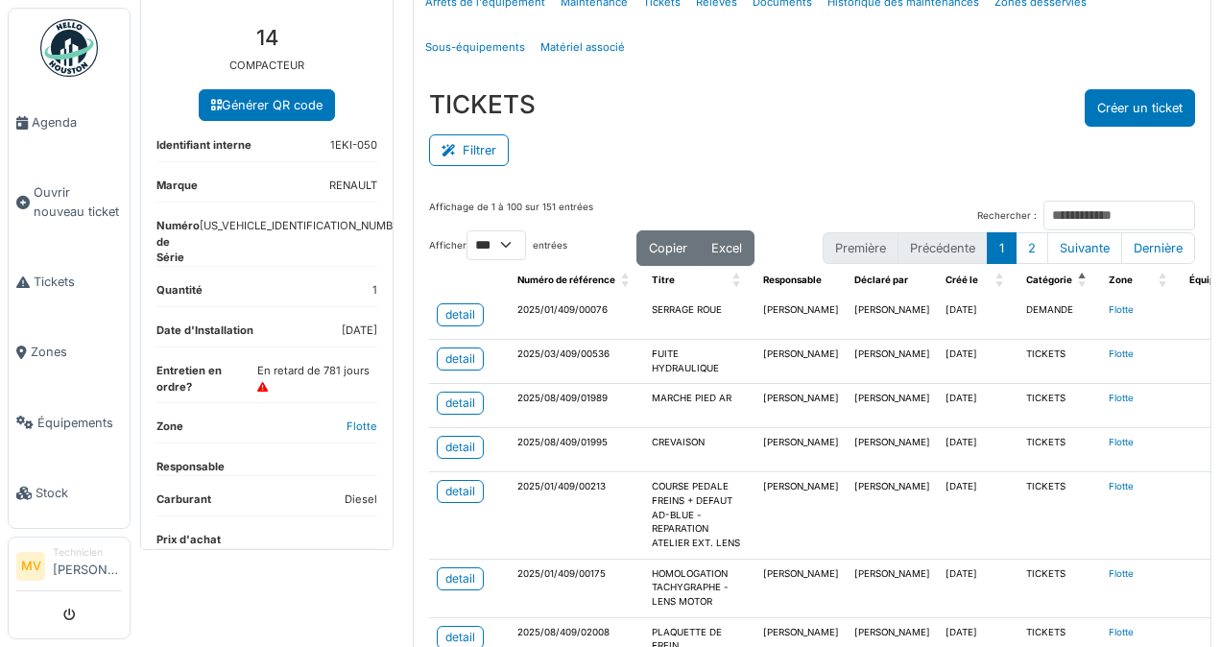
click at [938, 290] on th "Créé le" at bounding box center [978, 281] width 81 height 30
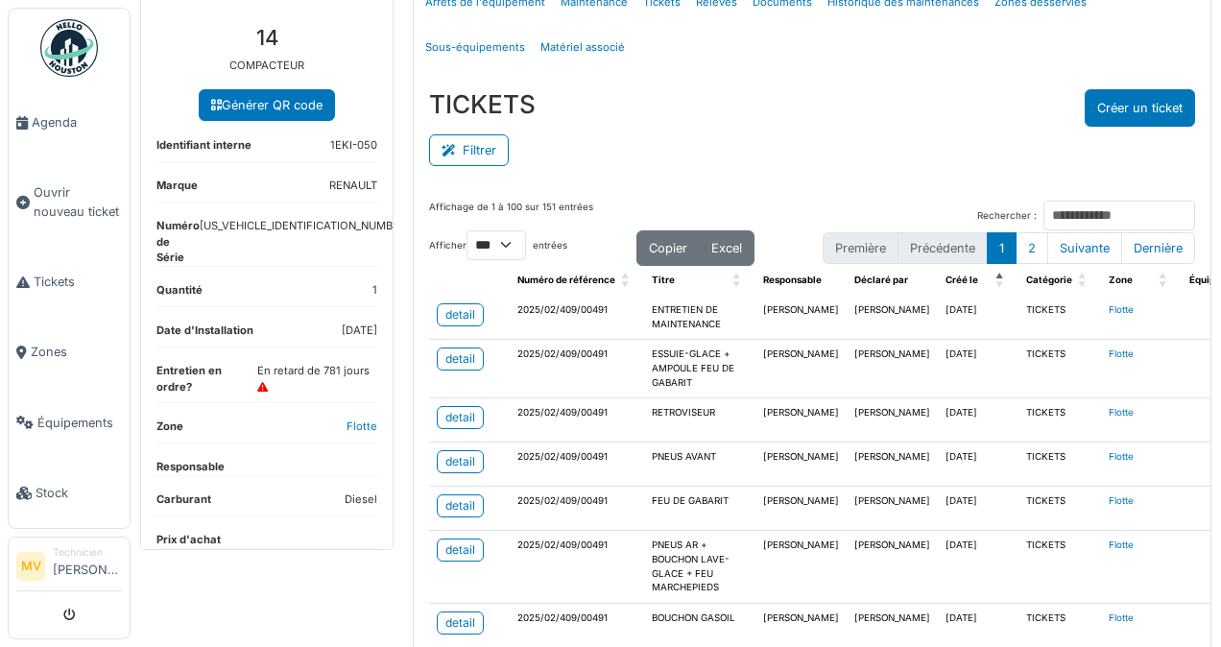
click at [938, 290] on th "Créé le" at bounding box center [978, 281] width 81 height 30
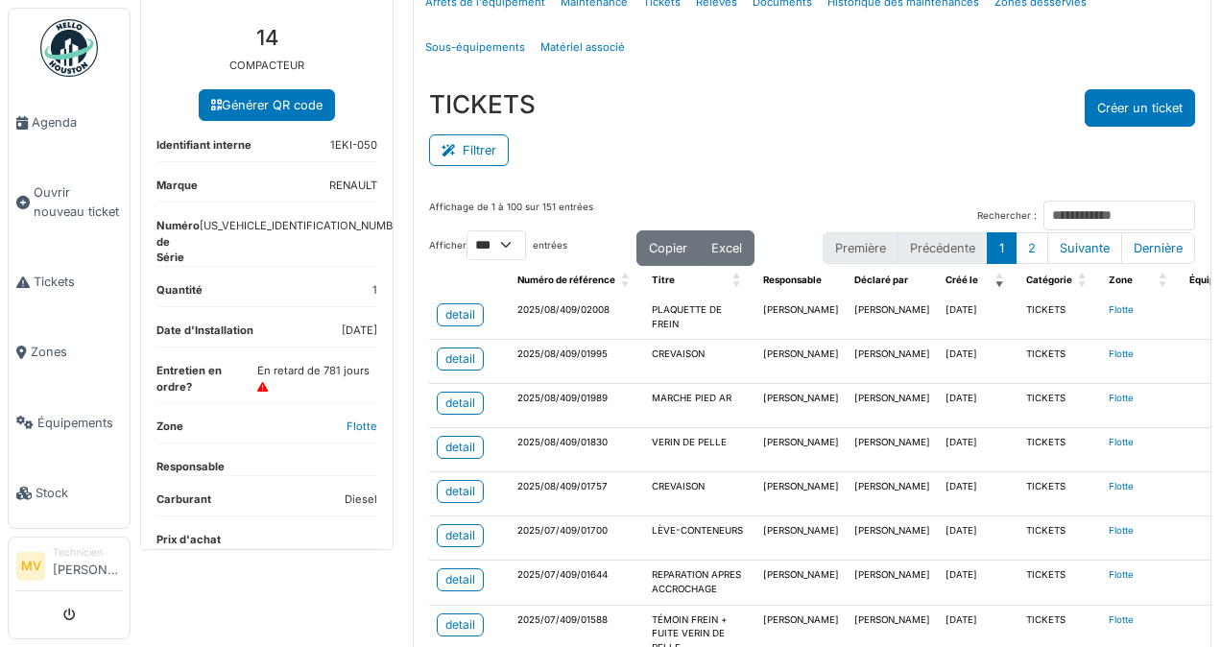
click at [938, 290] on th "Créé le" at bounding box center [978, 281] width 81 height 30
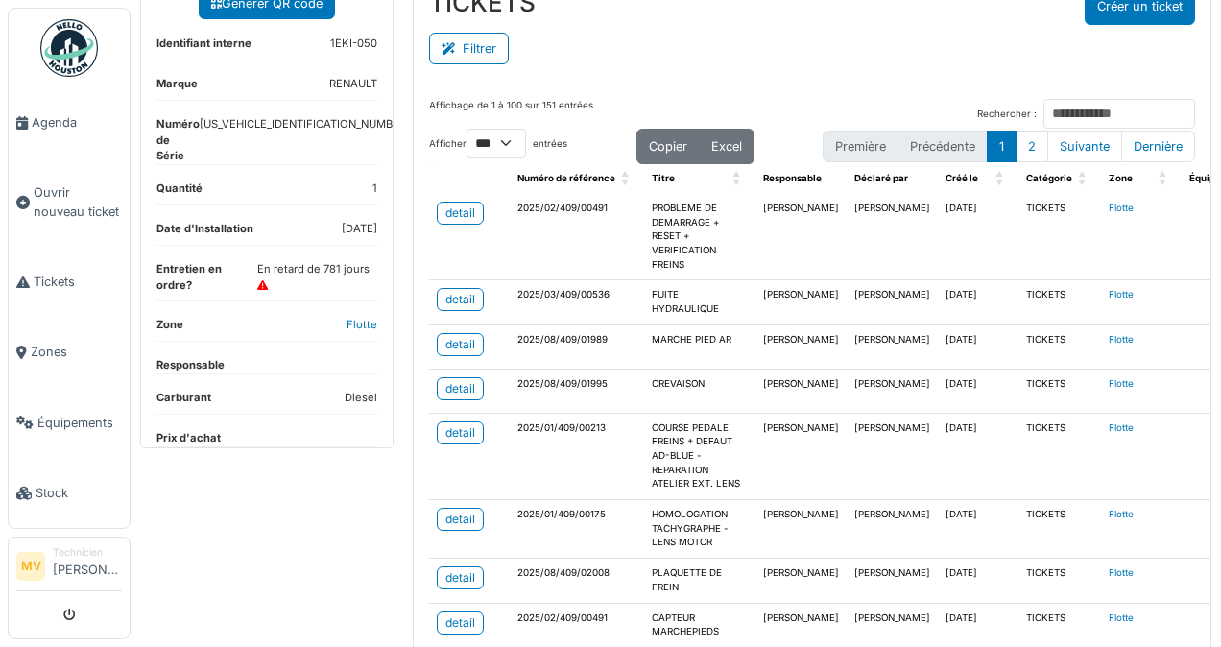
scroll to position [192, 0]
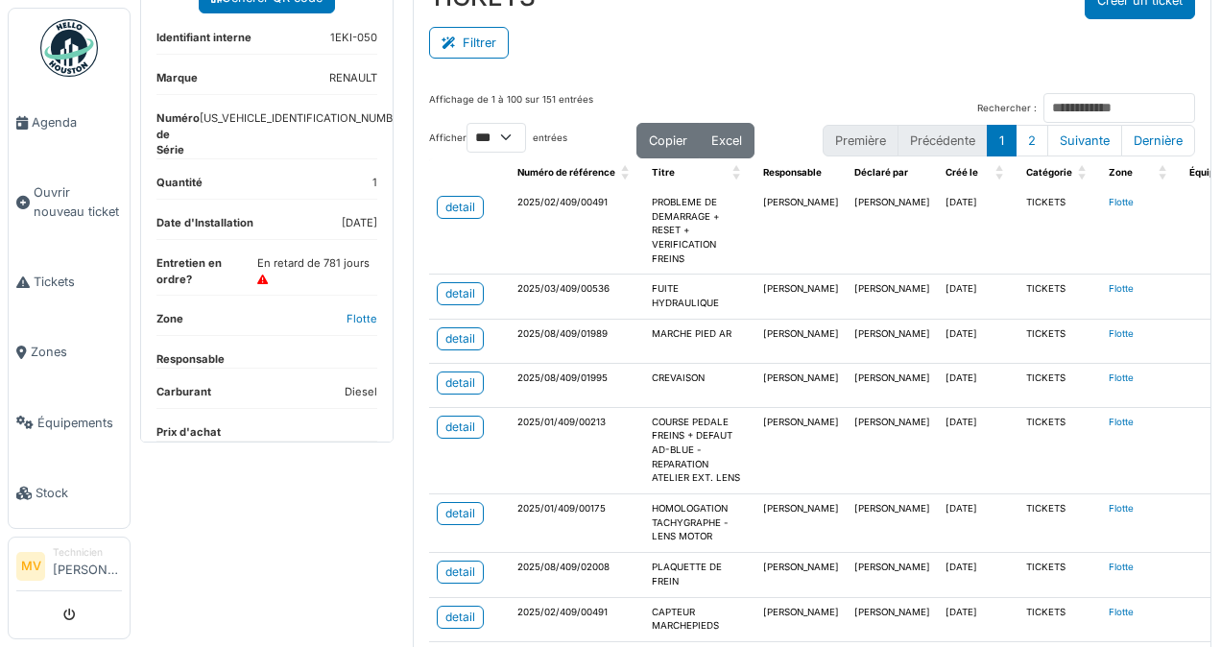
click at [946, 175] on span "Créé le" at bounding box center [962, 172] width 33 height 11
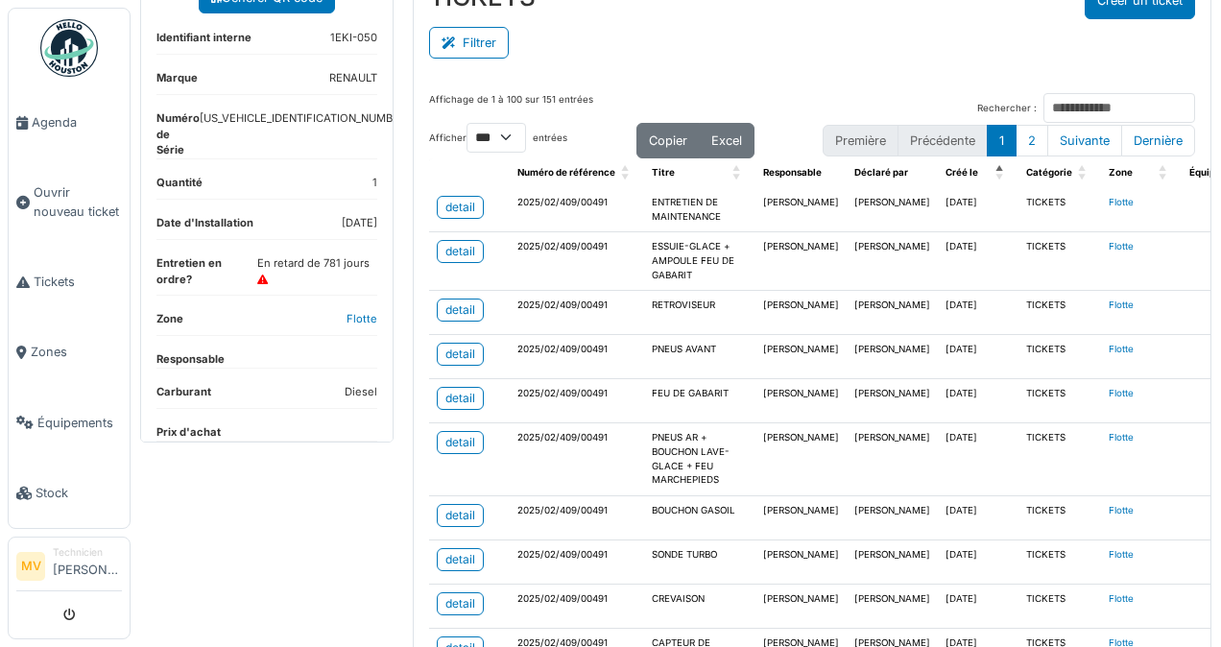
click at [938, 180] on th "Créé le" at bounding box center [978, 173] width 81 height 30
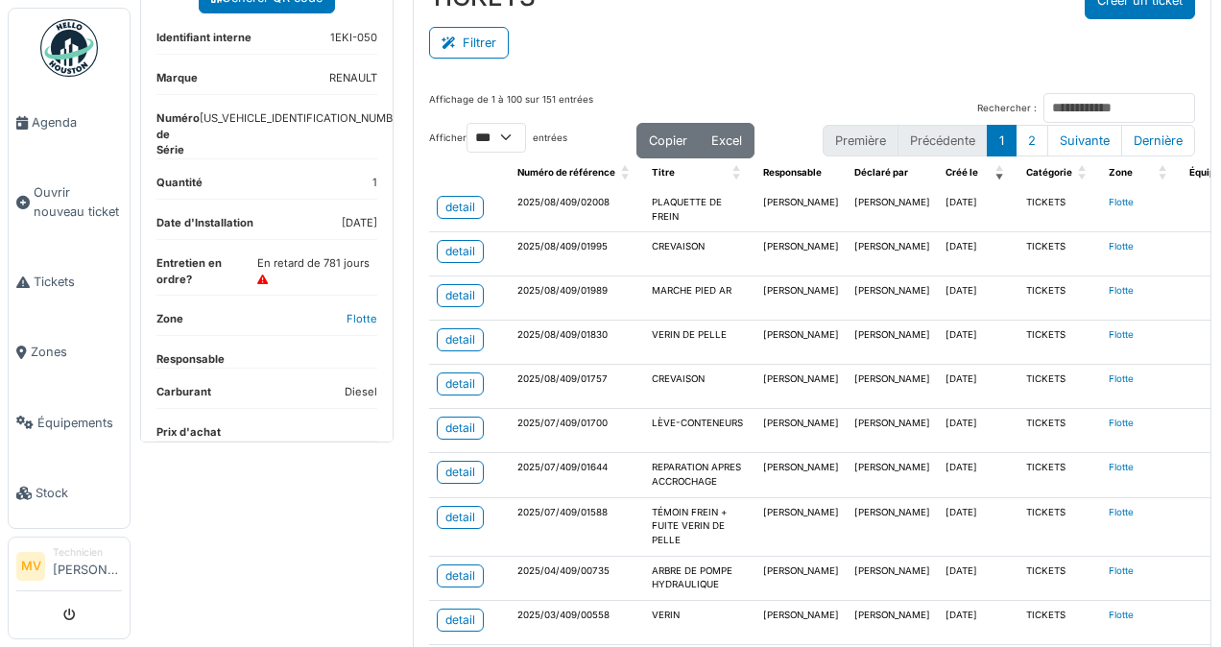
click at [462, 207] on div "detail" at bounding box center [461, 207] width 30 height 17
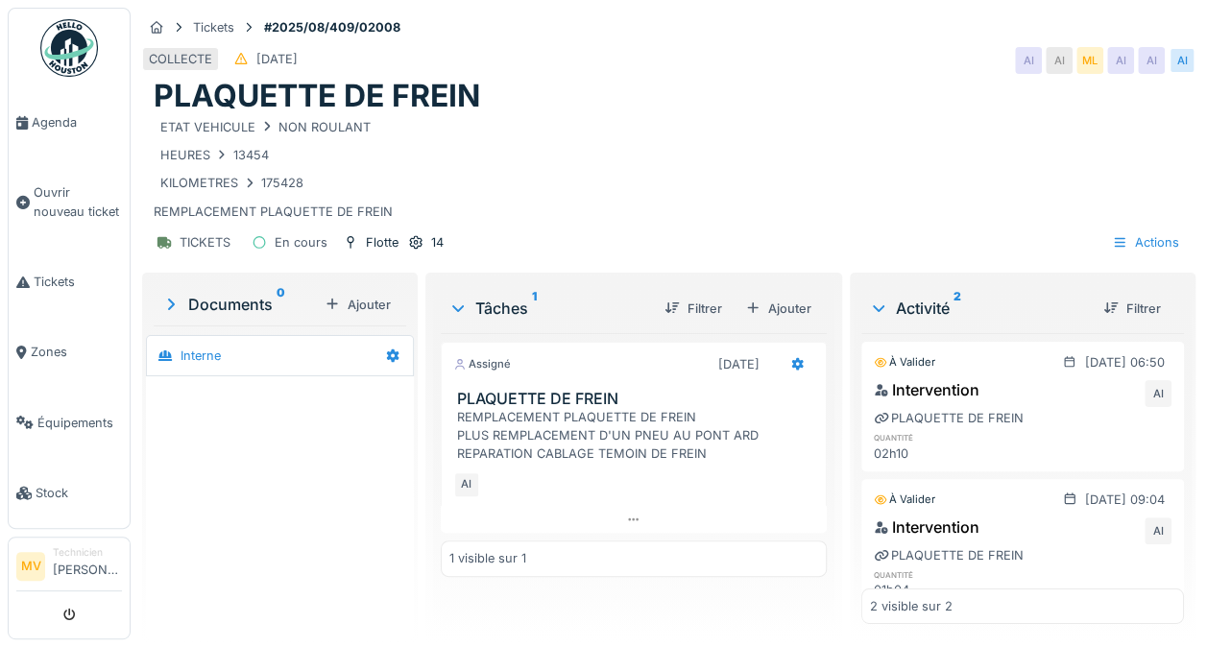
click at [780, 312] on div "Ajouter" at bounding box center [778, 309] width 82 height 26
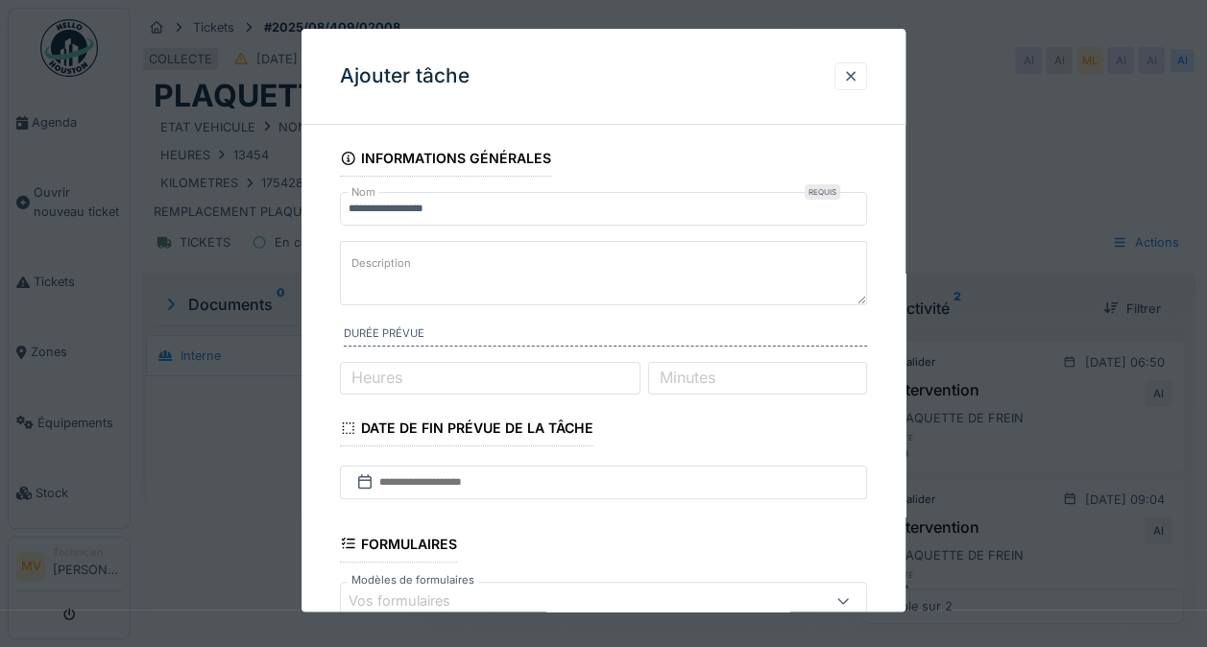
click at [378, 267] on label "Description" at bounding box center [381, 264] width 67 height 24
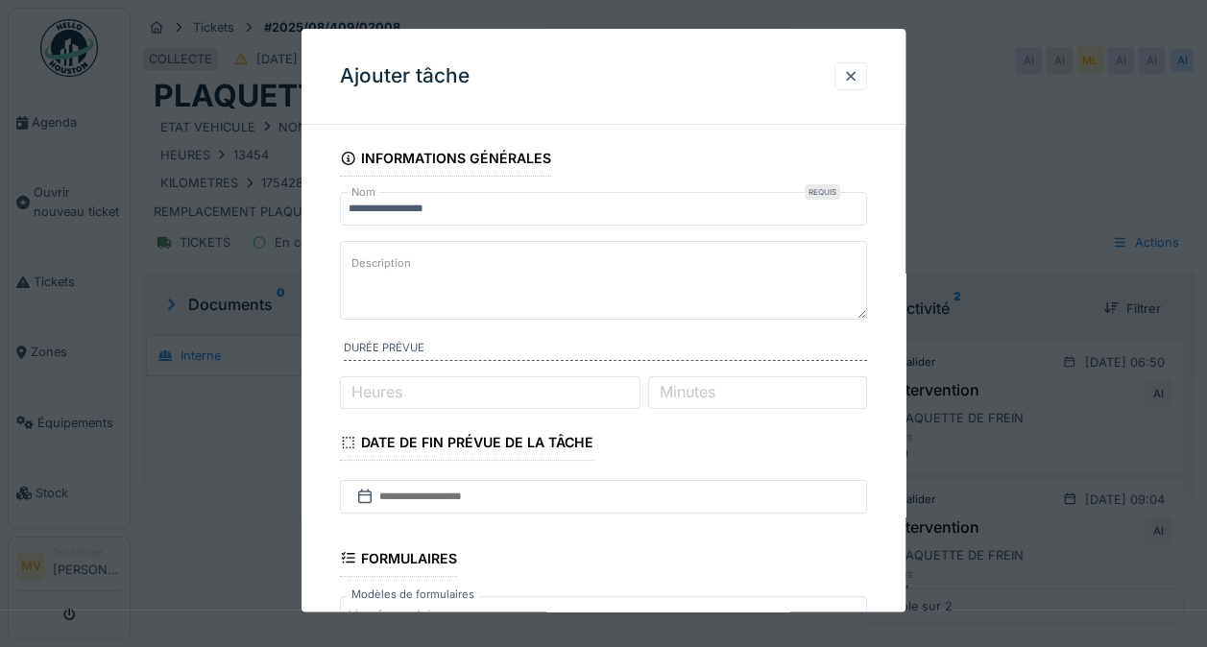
click at [378, 267] on textarea "Description" at bounding box center [603, 280] width 527 height 79
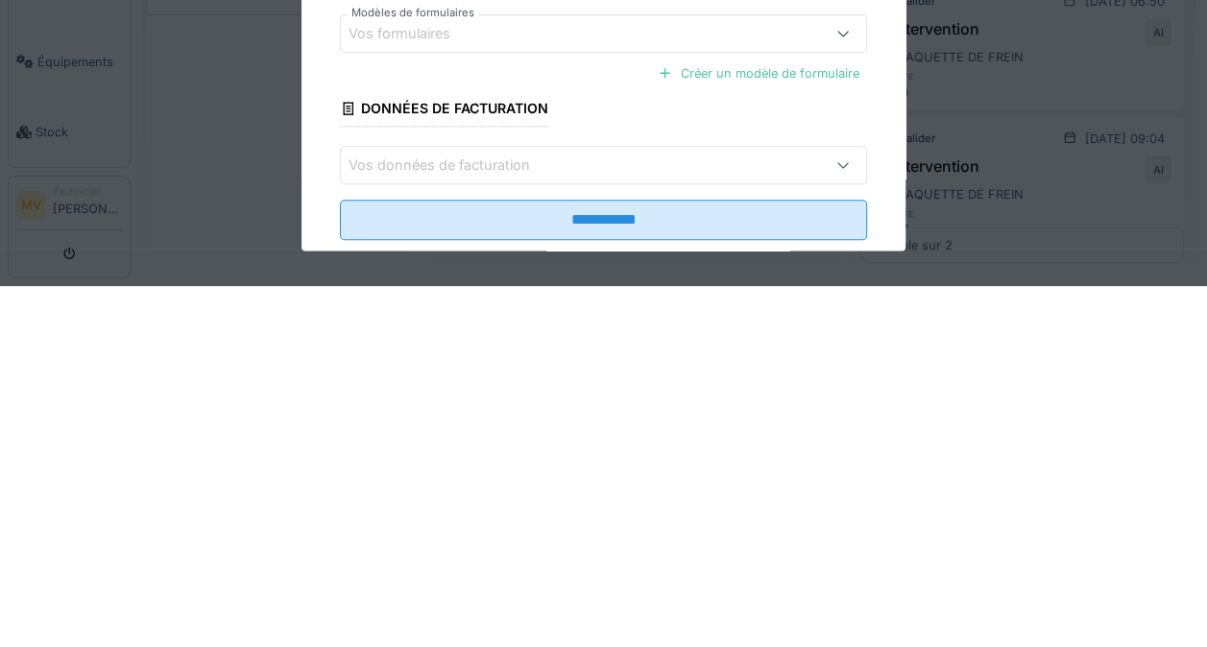
scroll to position [267, 0]
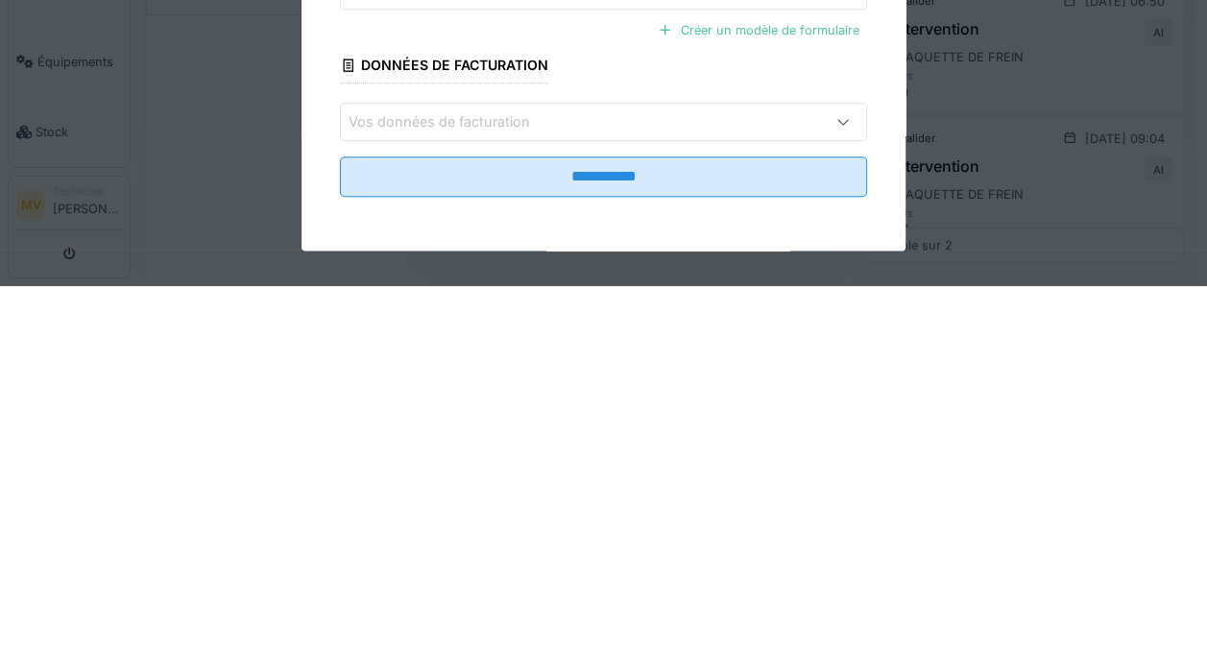
type textarea "**********"
click at [611, 544] on input "**********" at bounding box center [603, 538] width 527 height 40
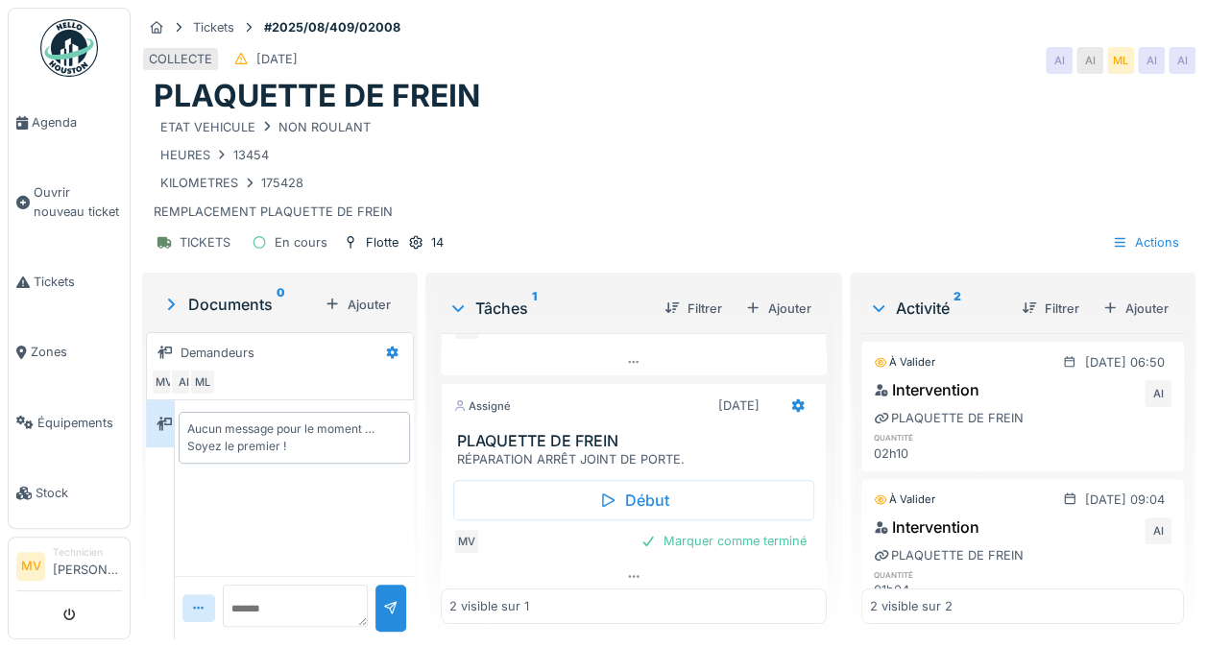
scroll to position [161, 0]
click at [611, 486] on div "Début" at bounding box center [633, 496] width 361 height 40
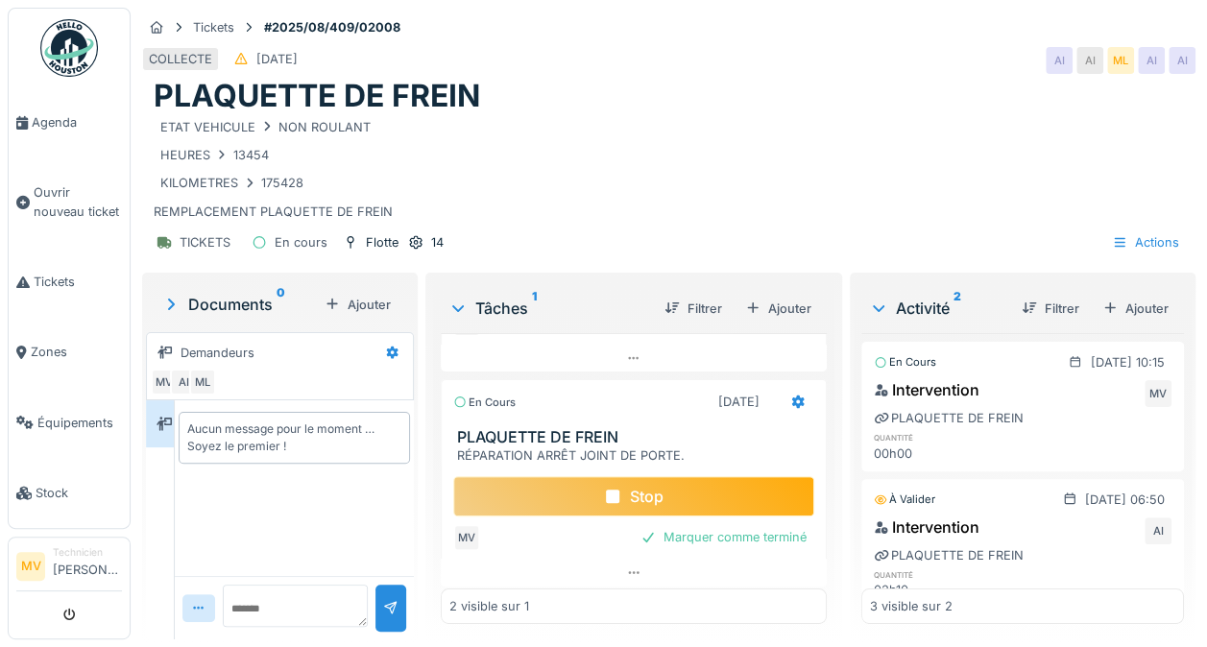
click at [503, 428] on h3 "PLAQUETTE DE FREIN" at bounding box center [637, 437] width 361 height 18
click at [497, 428] on h3 "PLAQUETTE DE FREIN" at bounding box center [637, 437] width 361 height 18
click at [491, 428] on h3 "PLAQUETTE DE FREIN" at bounding box center [637, 437] width 361 height 18
